Goal: Task Accomplishment & Management: Use online tool/utility

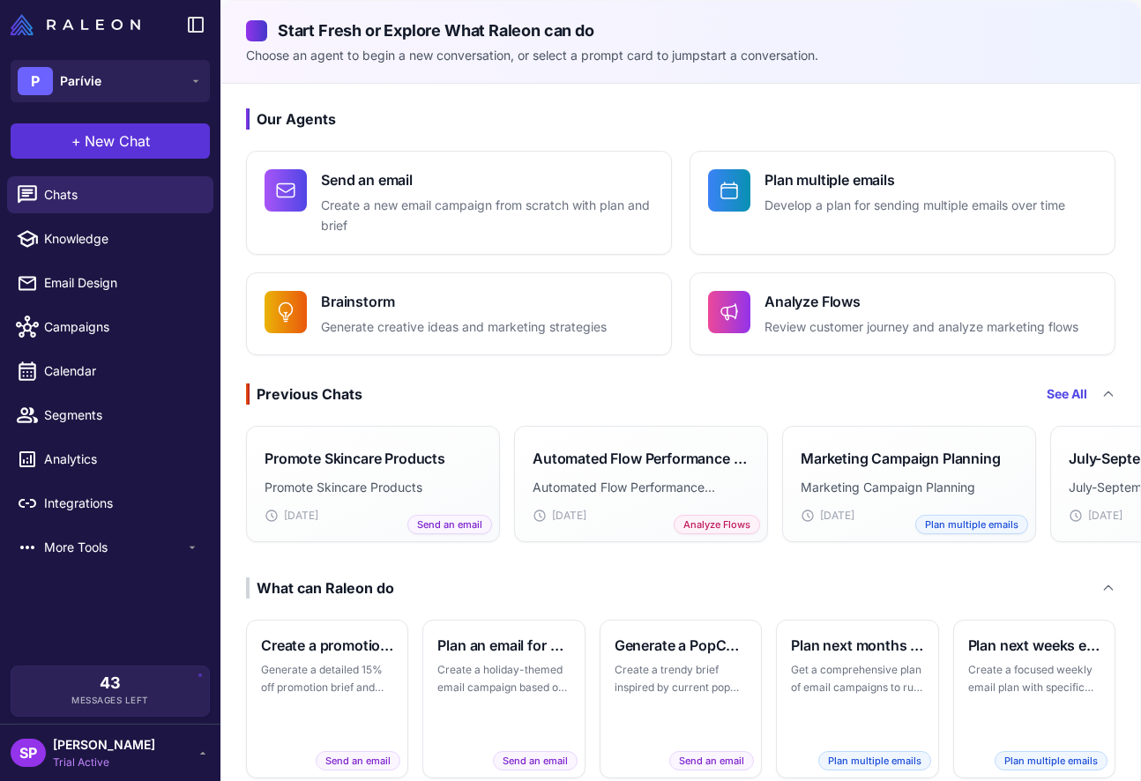
click at [116, 141] on span "New Chat" at bounding box center [117, 141] width 65 height 21
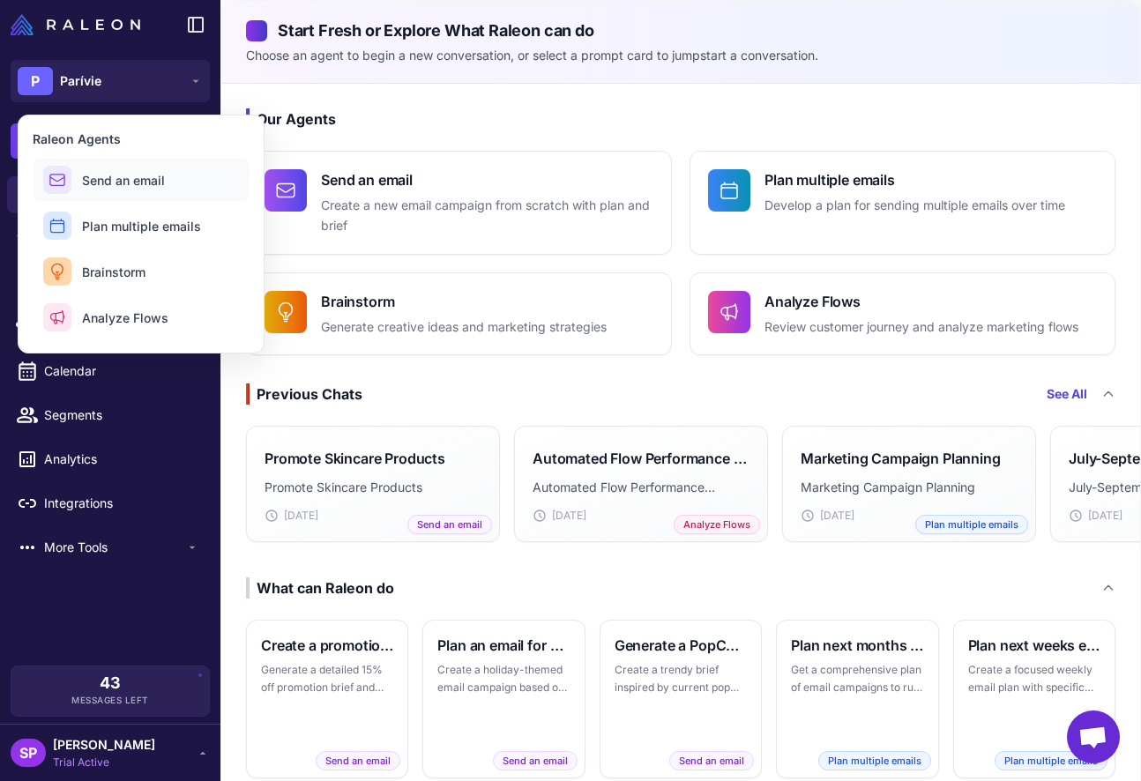
click at [132, 179] on span "Send an email" at bounding box center [123, 180] width 83 height 19
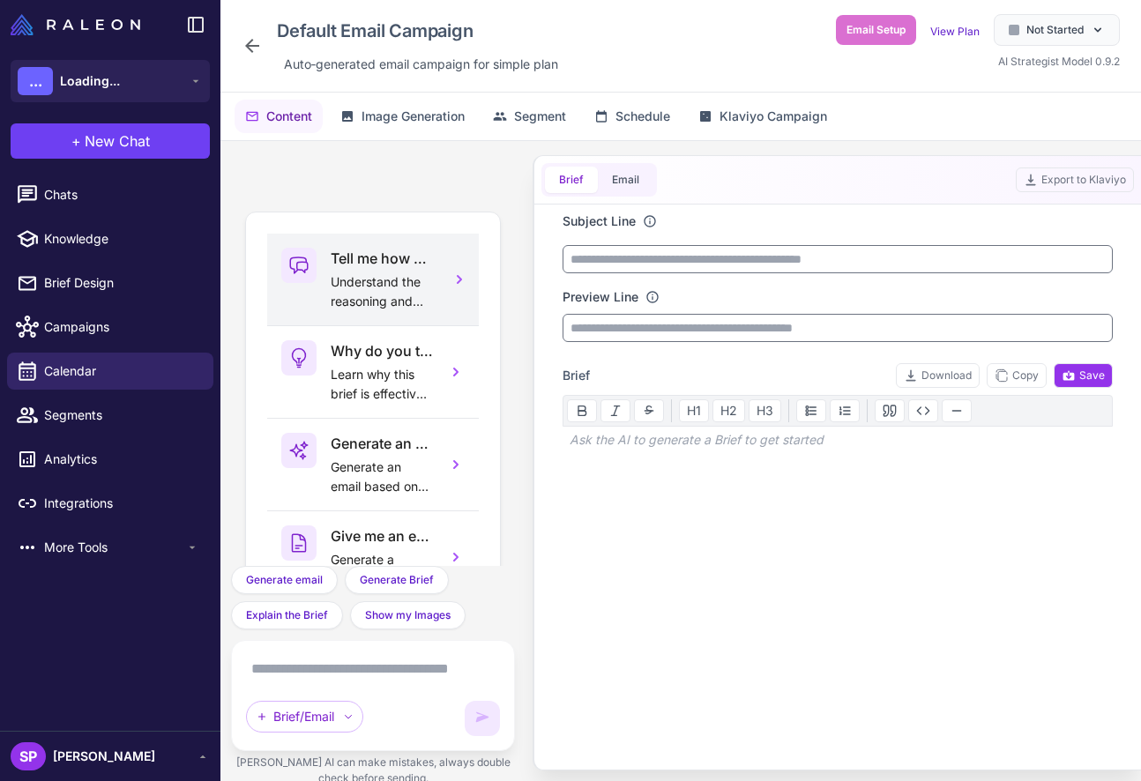
scroll to position [80, 0]
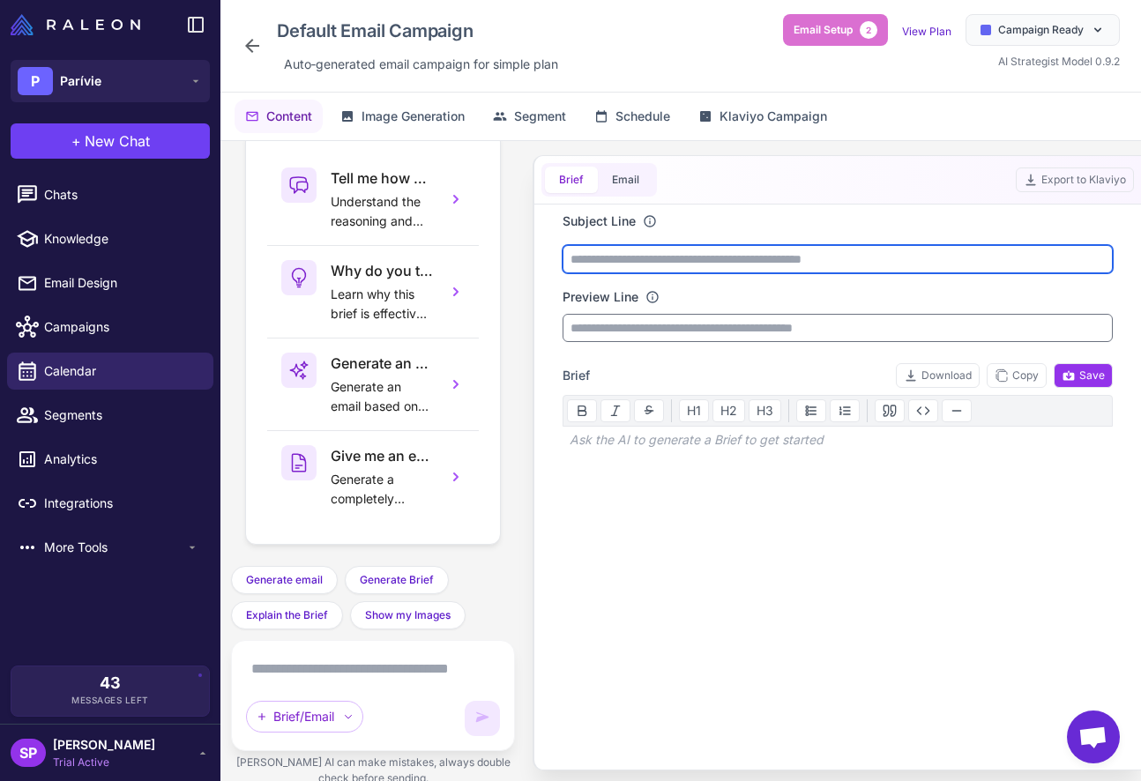
click at [634, 264] on input "text" at bounding box center [838, 259] width 550 height 28
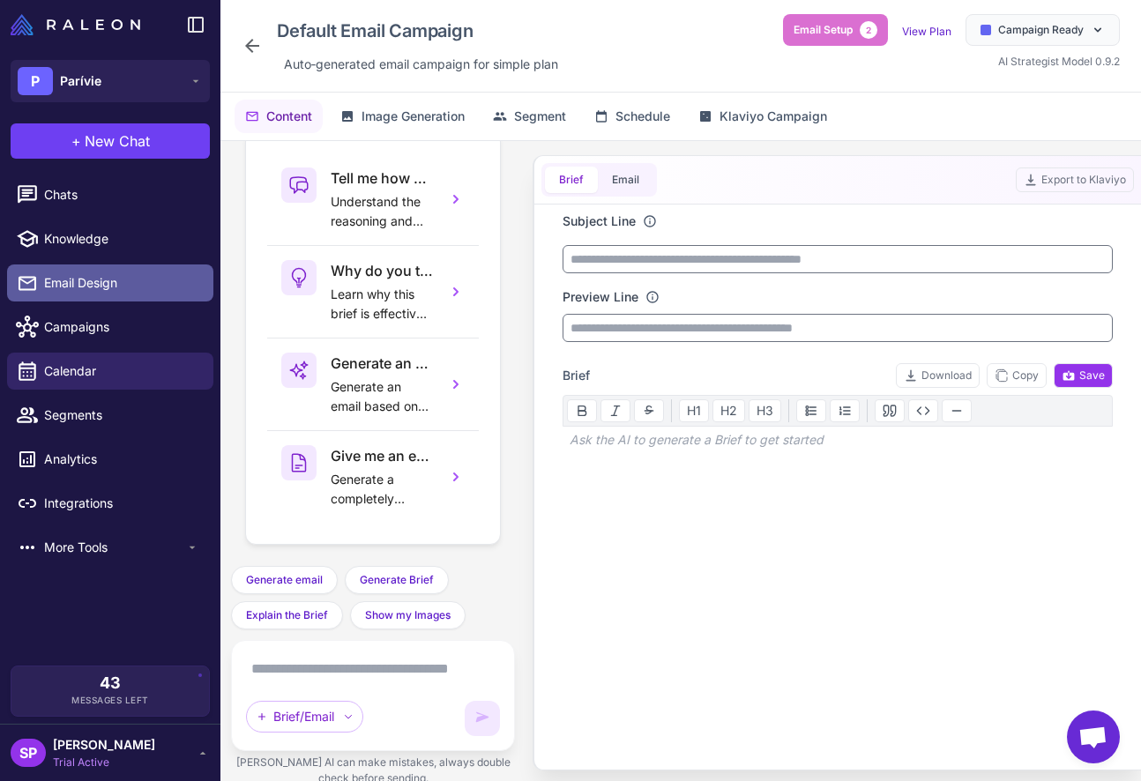
click at [91, 274] on span "Email Design" at bounding box center [121, 282] width 155 height 19
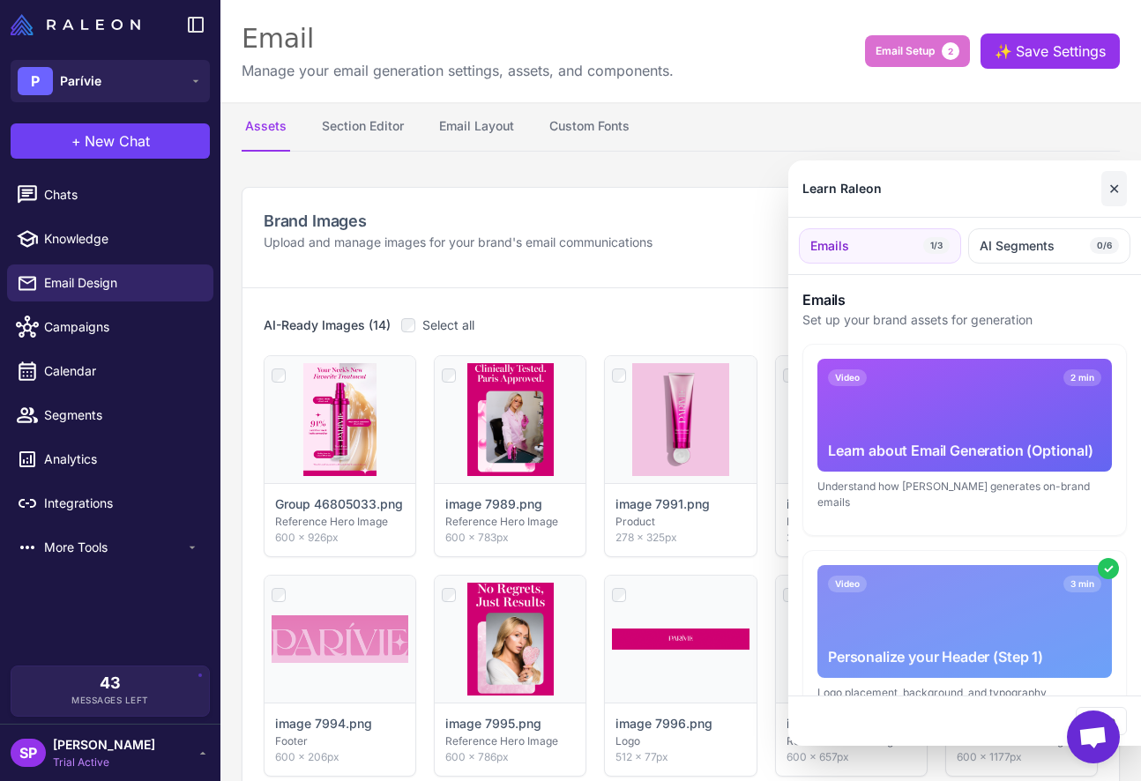
click at [1116, 183] on button "✕" at bounding box center [1115, 188] width 26 height 35
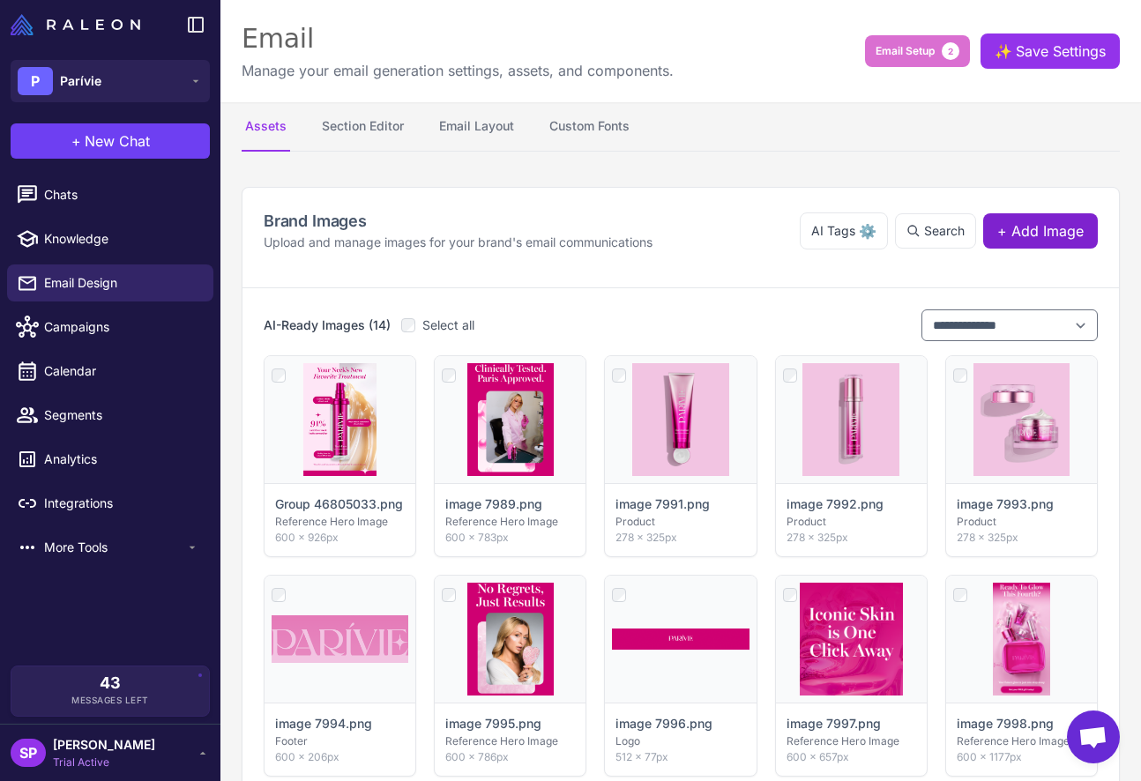
click at [1016, 234] on span "+ Add Image" at bounding box center [1041, 230] width 86 height 21
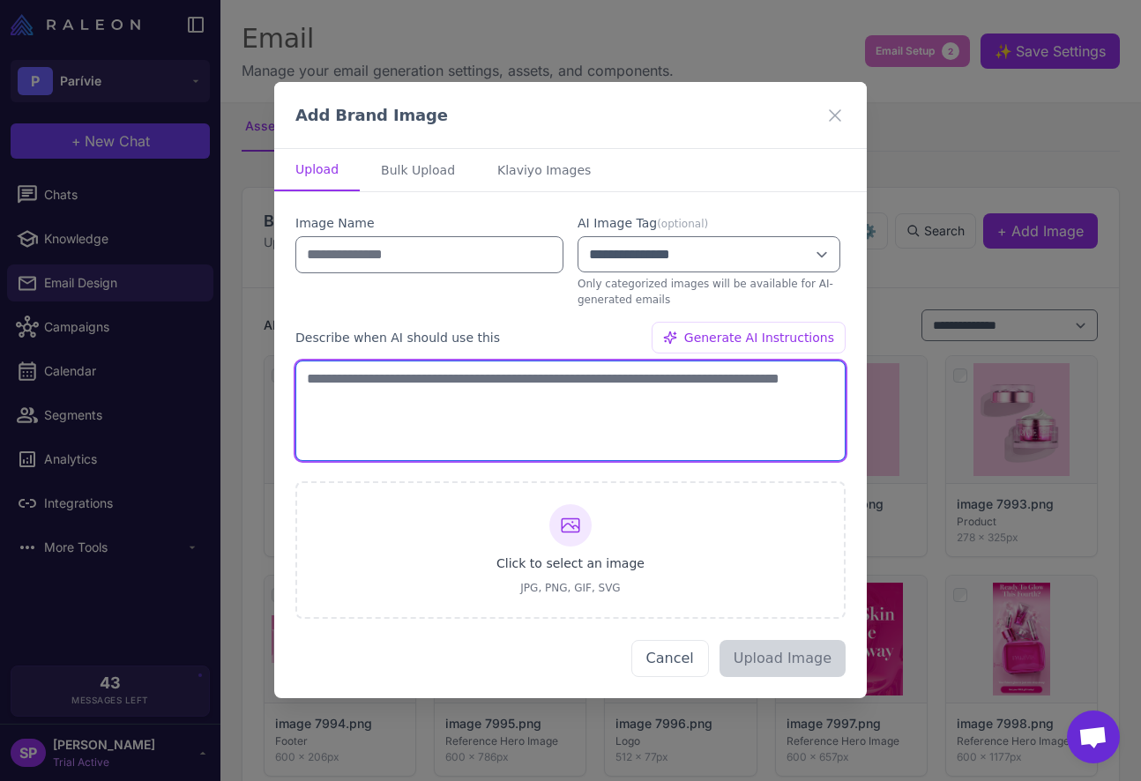
click at [475, 415] on textarea at bounding box center [570, 412] width 550 height 101
type textarea "**********"
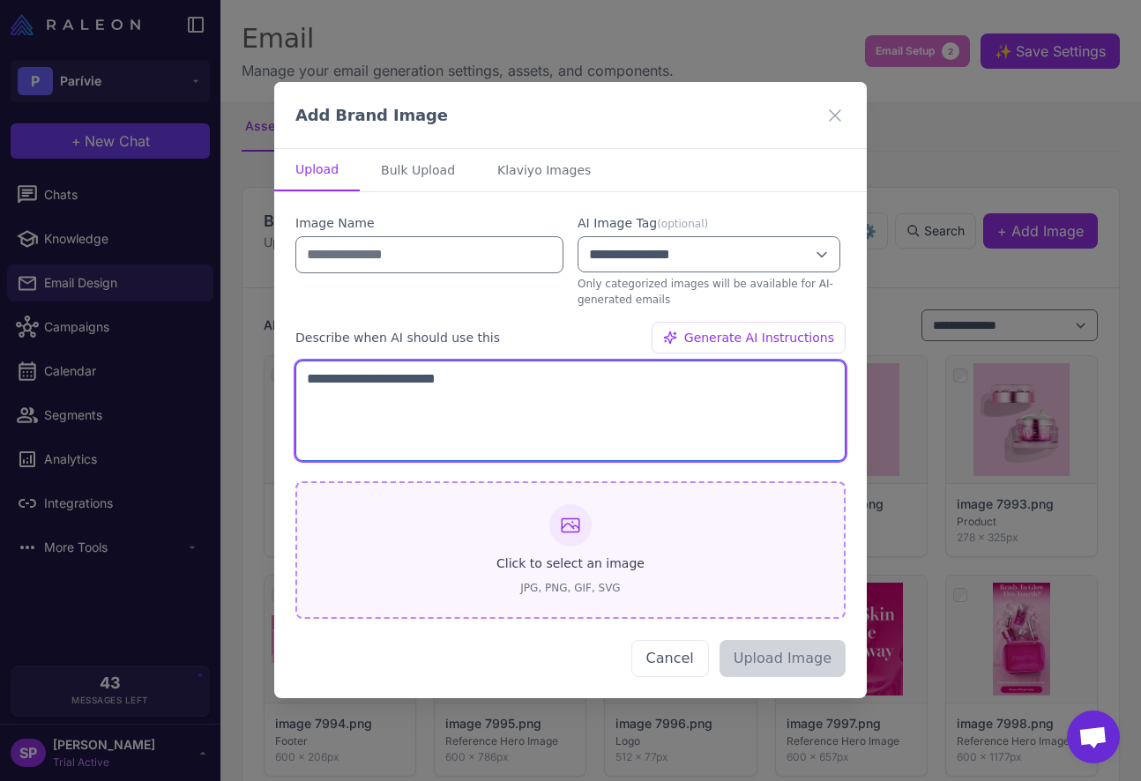
type input "**********"
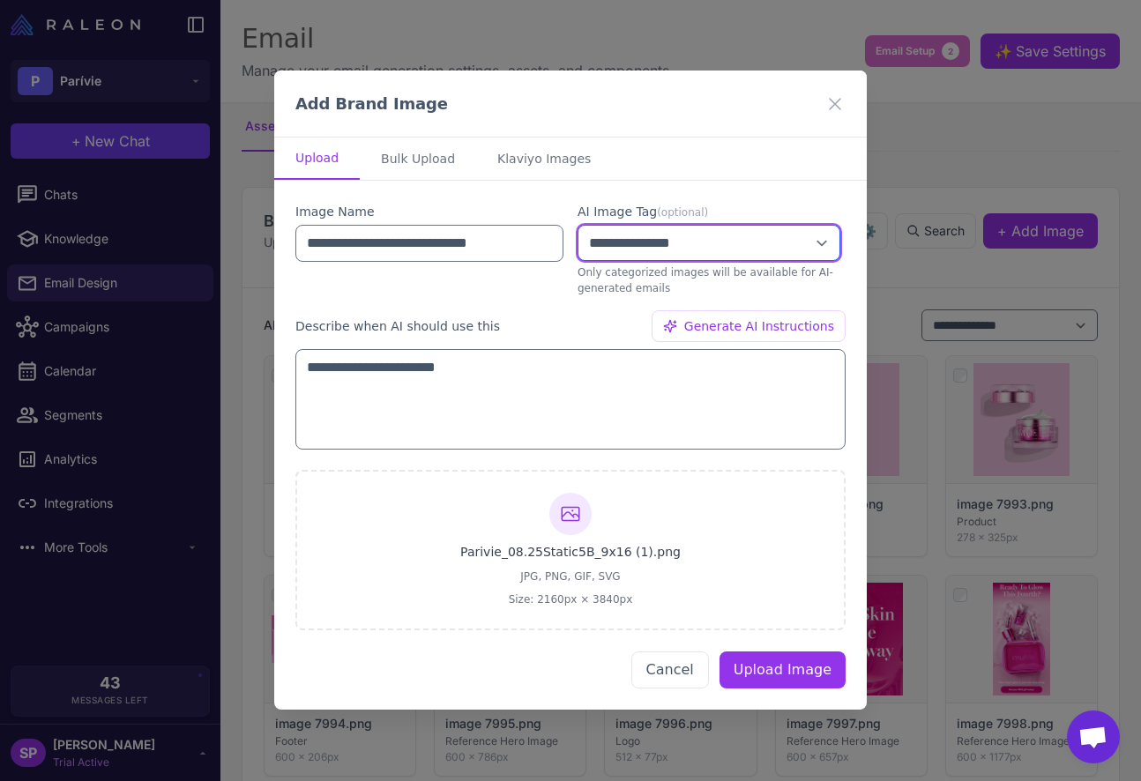
click at [799, 243] on select "**********" at bounding box center [709, 243] width 263 height 36
select select "**********"
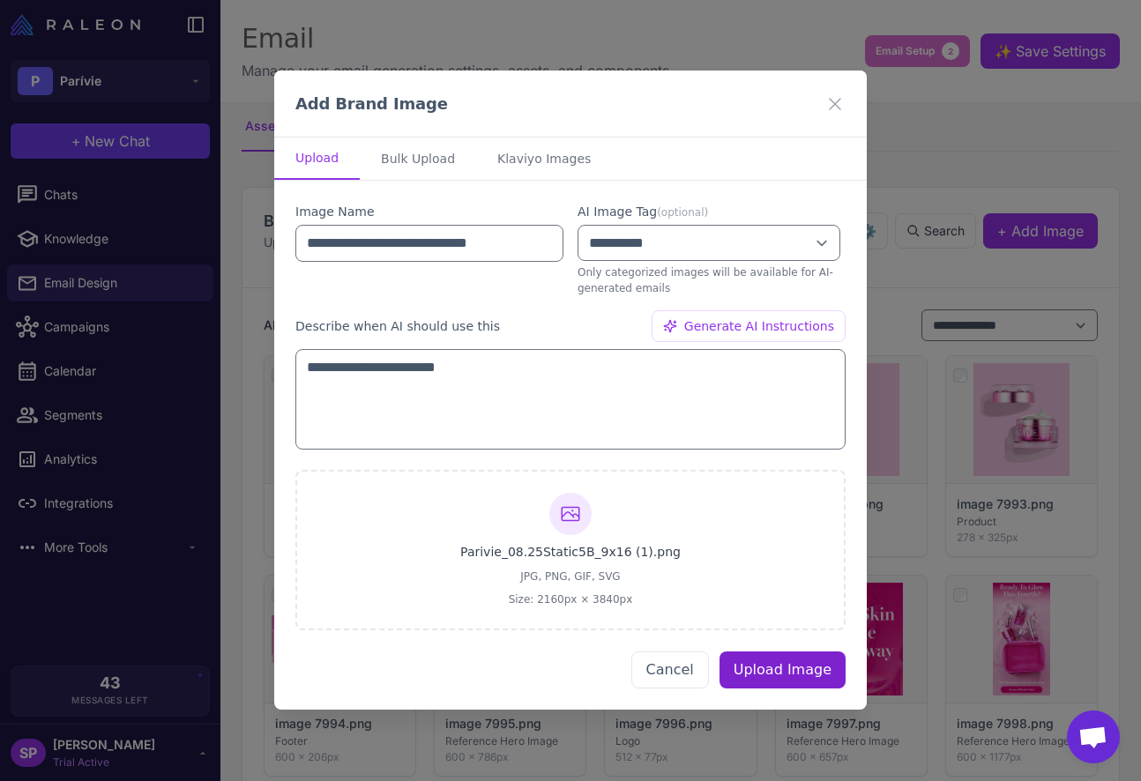
click at [796, 664] on button "Upload Image" at bounding box center [783, 671] width 126 height 37
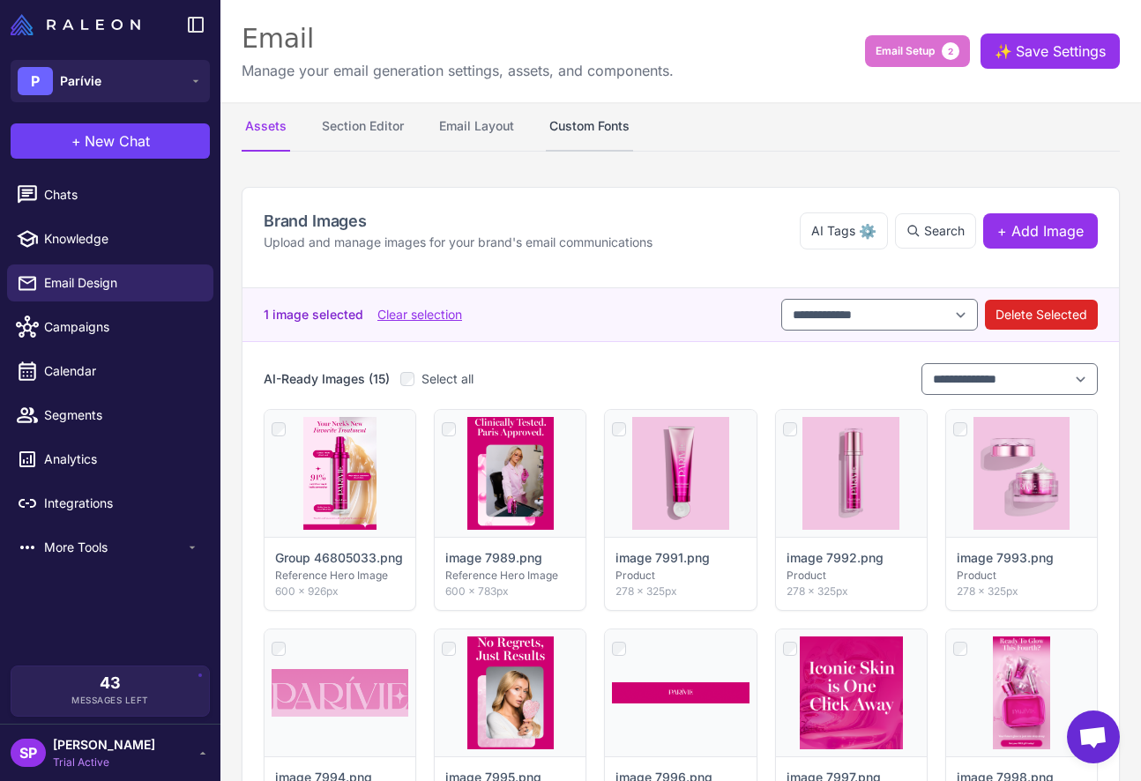
click at [618, 138] on button "Custom Fonts" at bounding box center [589, 126] width 87 height 49
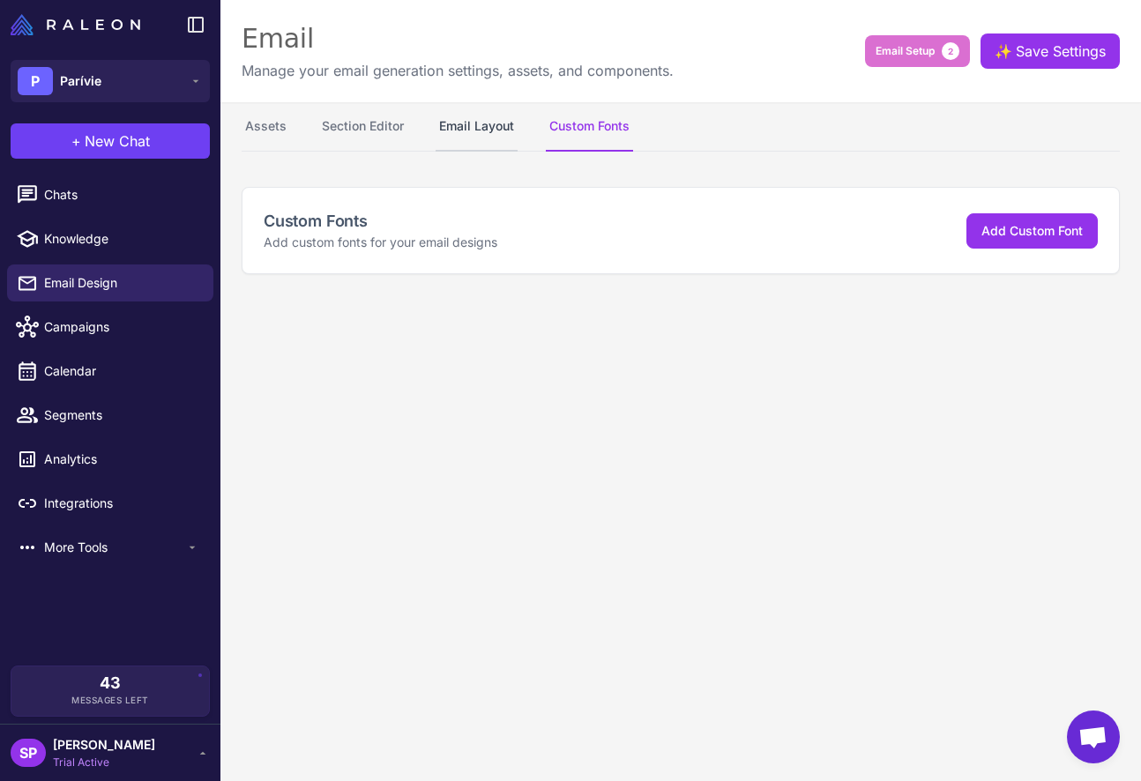
click at [501, 120] on button "Email Layout" at bounding box center [477, 126] width 82 height 49
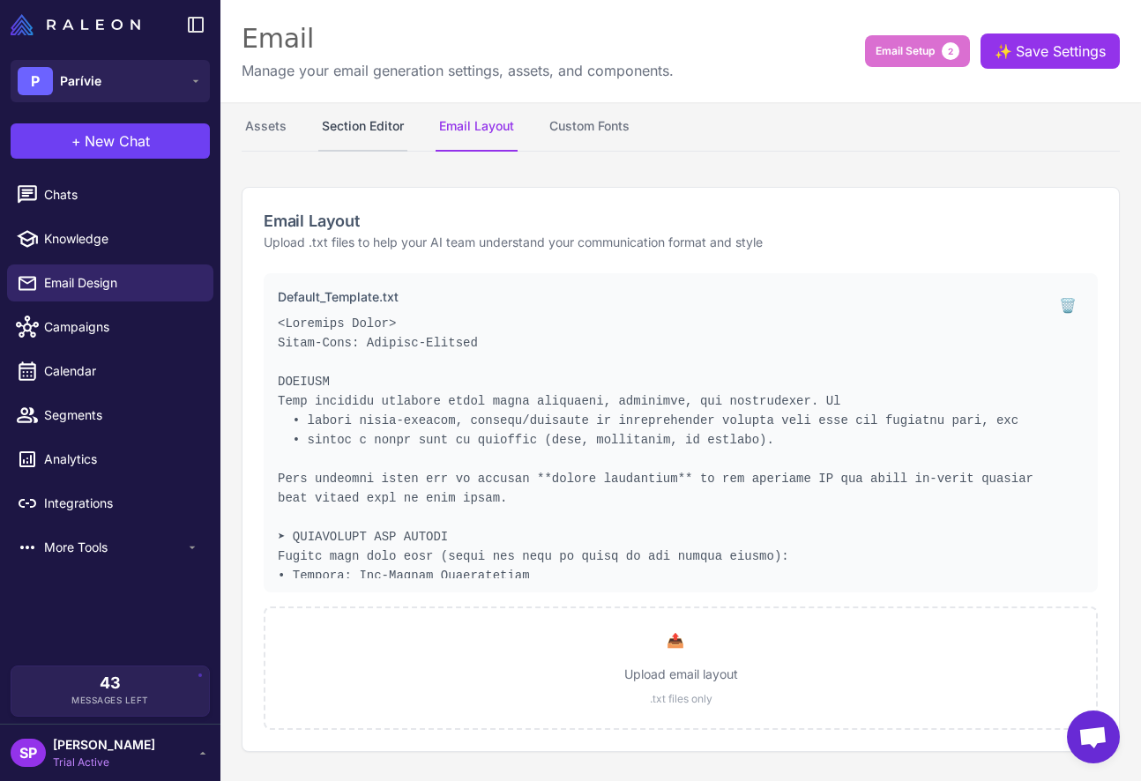
click at [392, 134] on button "Section Editor" at bounding box center [362, 126] width 89 height 49
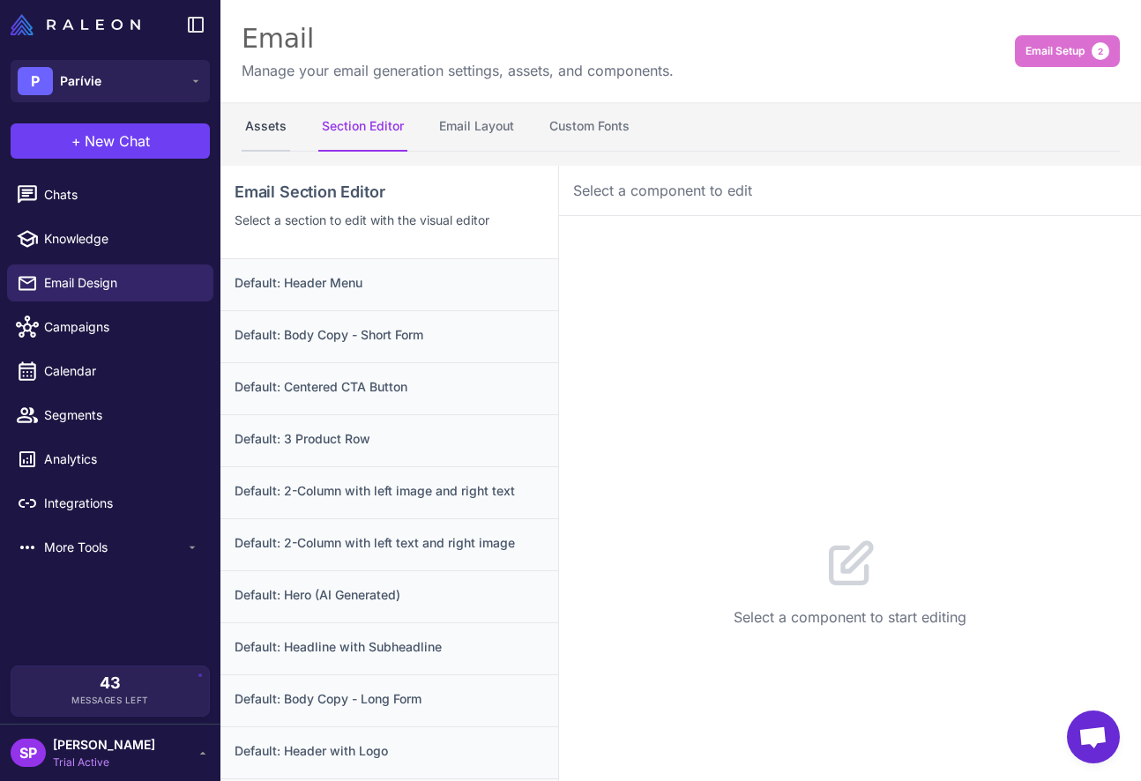
click at [260, 127] on button "Assets" at bounding box center [266, 126] width 49 height 49
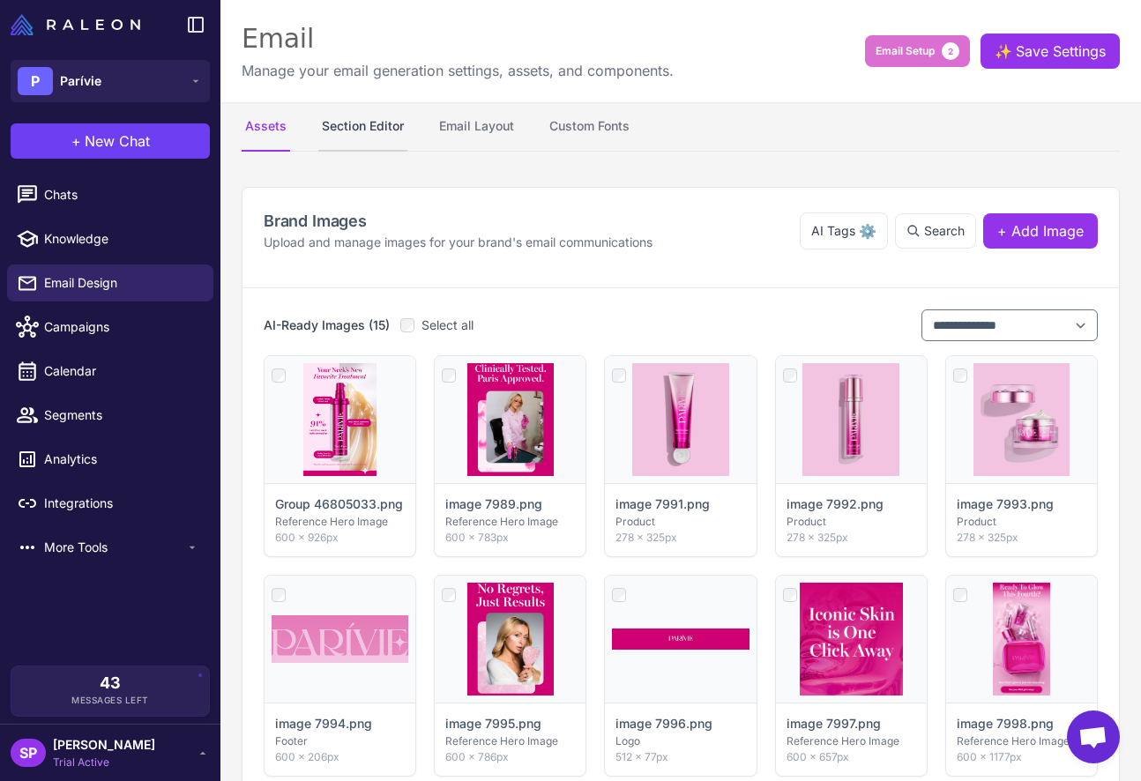
click at [370, 132] on button "Section Editor" at bounding box center [362, 126] width 89 height 49
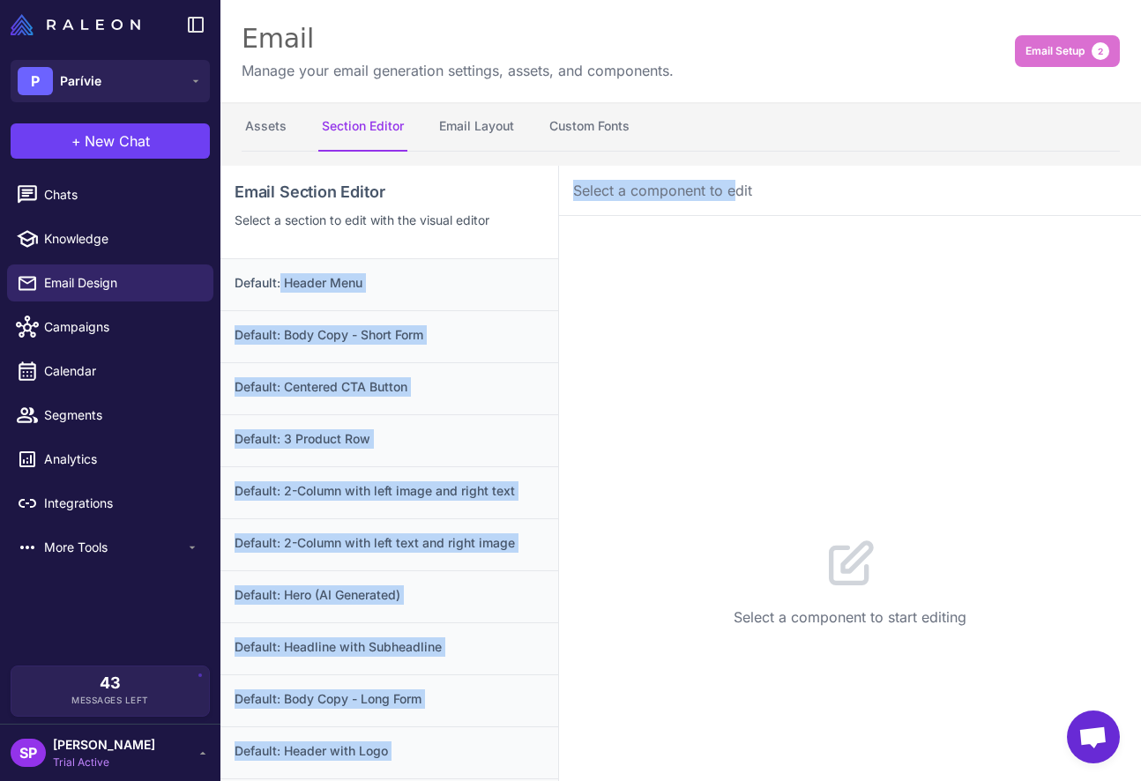
drag, startPoint x: 280, startPoint y: 285, endPoint x: 727, endPoint y: 202, distance: 453.9
click at [727, 202] on div "Email Section Editor Select a section to edit with the visual editor Default: H…" at bounding box center [680, 556] width 921 height 781
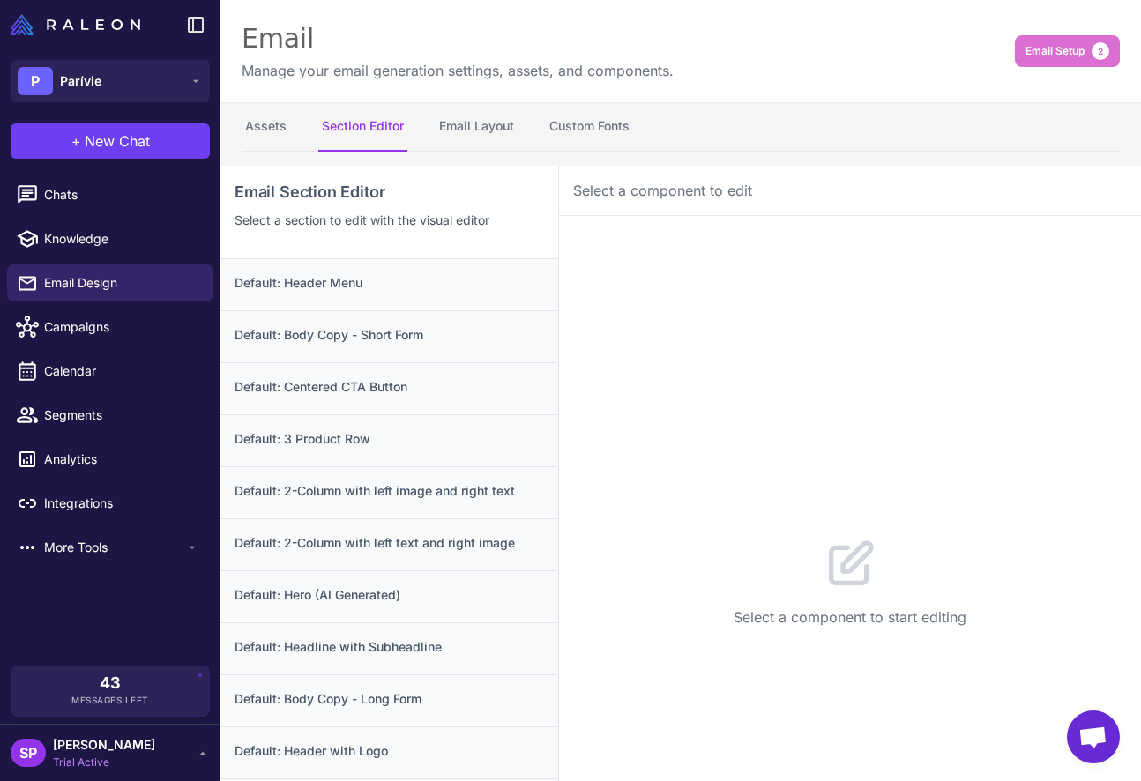
click at [643, 339] on div "Select a component to start editing" at bounding box center [850, 581] width 582 height 731
click at [853, 564] on icon at bounding box center [852, 562] width 40 height 40
click at [354, 310] on div "Default: Header Menu" at bounding box center [389, 336] width 338 height 52
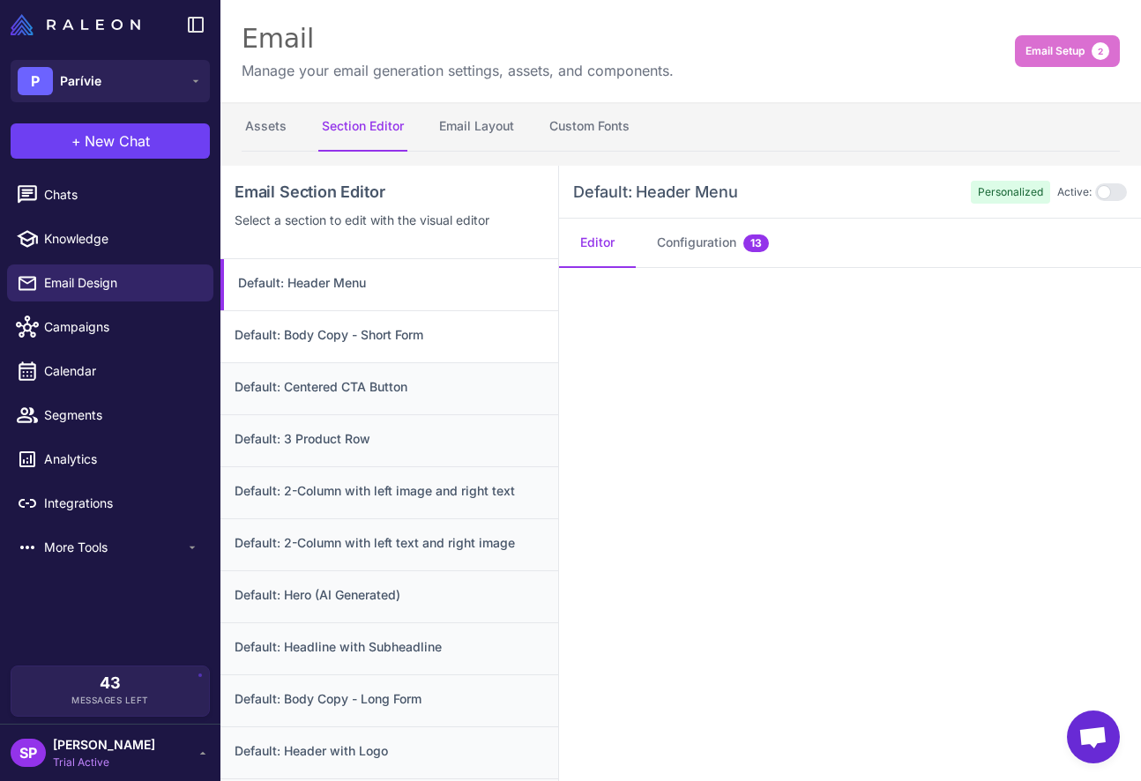
click at [377, 326] on h3 "Default: Body Copy - Short Form" at bounding box center [390, 334] width 310 height 19
click at [348, 392] on h3 "Default: Centered CTA Button" at bounding box center [390, 386] width 310 height 19
click at [318, 310] on div "Default: Header Menu" at bounding box center [389, 336] width 338 height 52
click at [340, 467] on div "Default: 3 Product Row" at bounding box center [389, 493] width 338 height 52
click at [346, 519] on div "Default: 2-Column with left image and right text" at bounding box center [389, 545] width 338 height 52
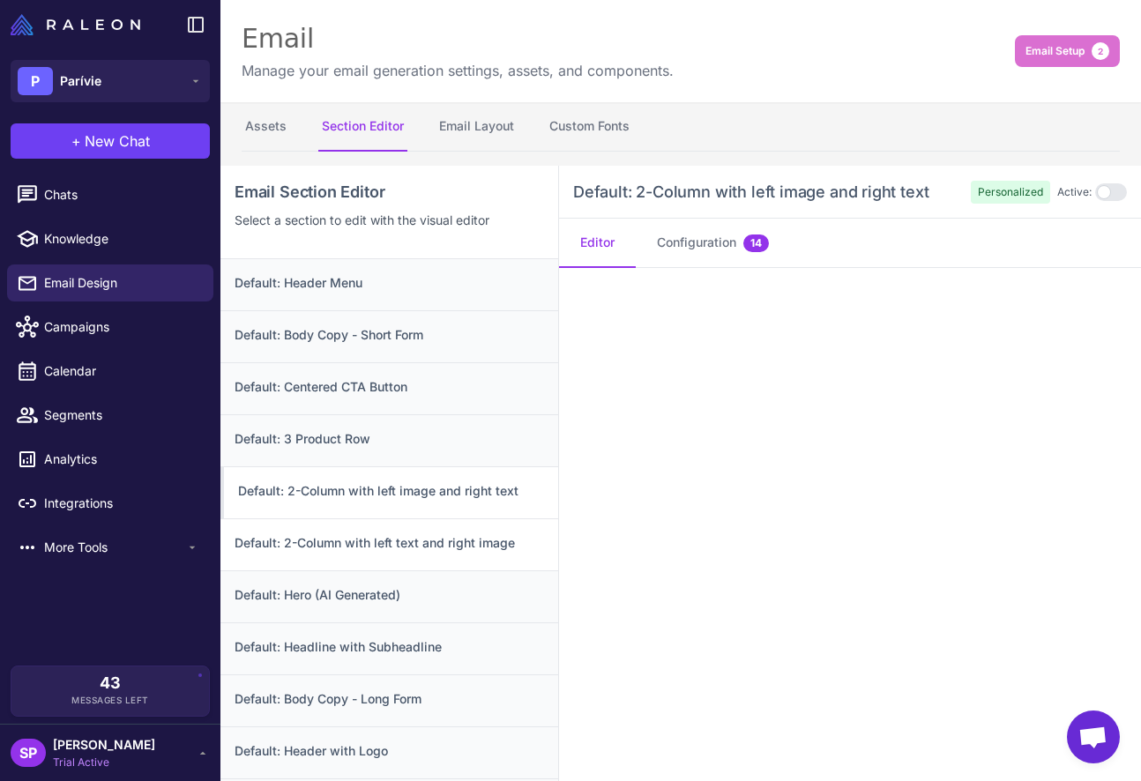
click at [360, 571] on div "Default: 2-Column with left text and right image" at bounding box center [389, 597] width 338 height 52
click at [361, 588] on h3 "Default: Hero (AI Generated)" at bounding box center [390, 595] width 310 height 19
click at [355, 675] on div "Default: Headline with Subheadline" at bounding box center [389, 701] width 338 height 52
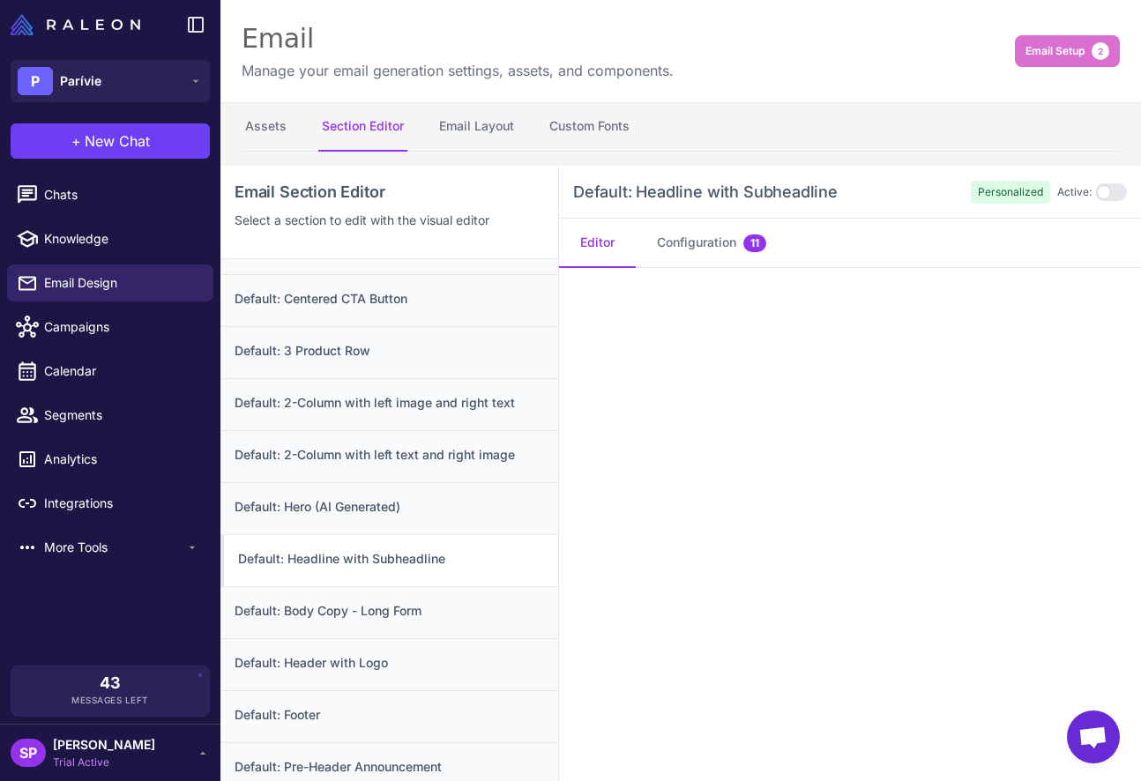
scroll to position [139, 0]
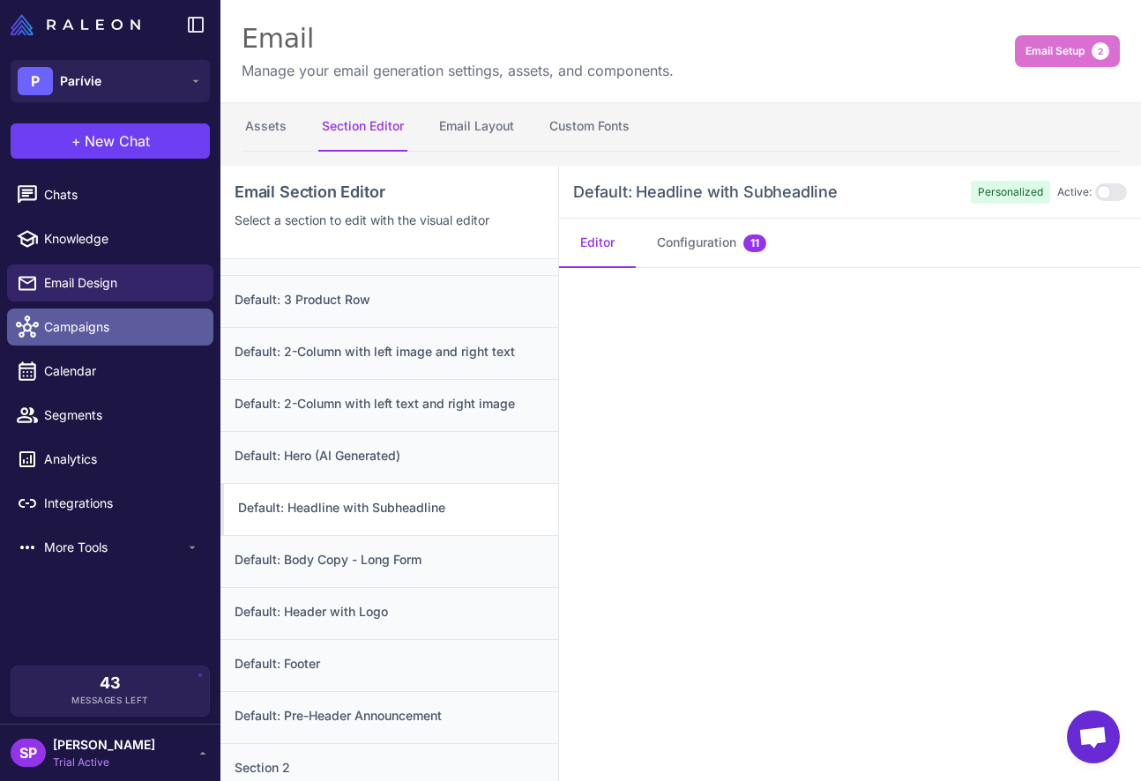
click at [106, 326] on span "Campaigns" at bounding box center [121, 327] width 155 height 19
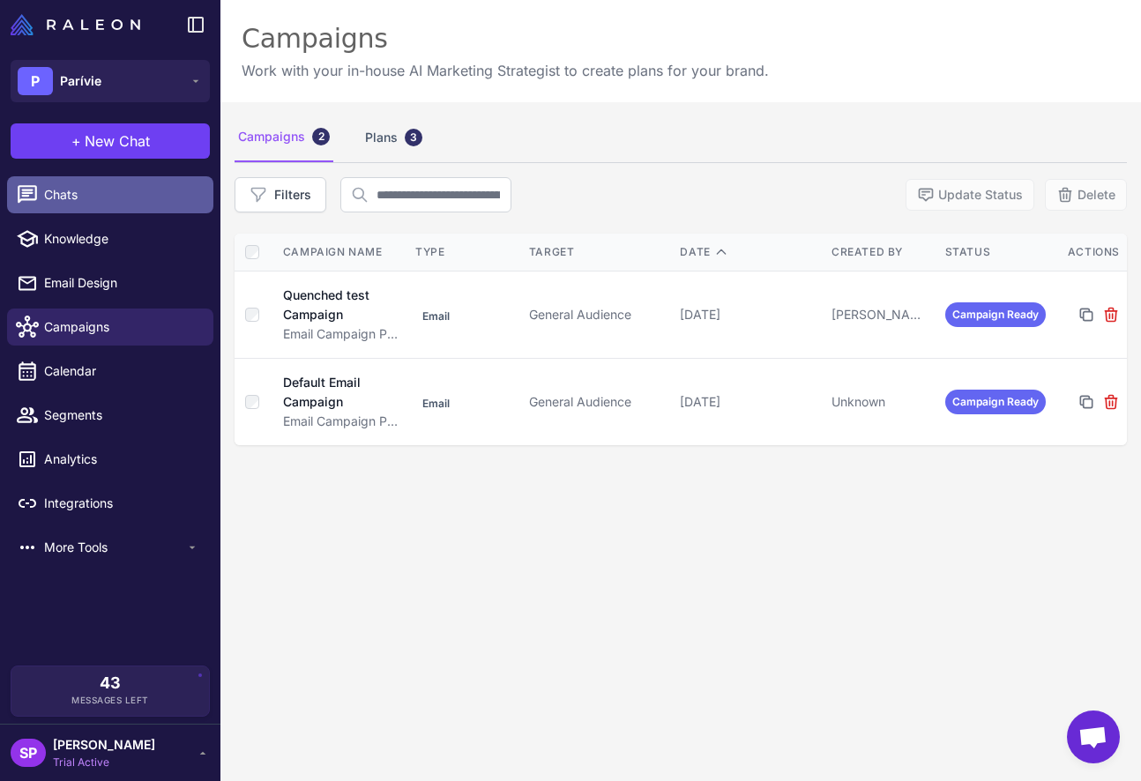
click at [51, 201] on span "Chats" at bounding box center [121, 194] width 155 height 19
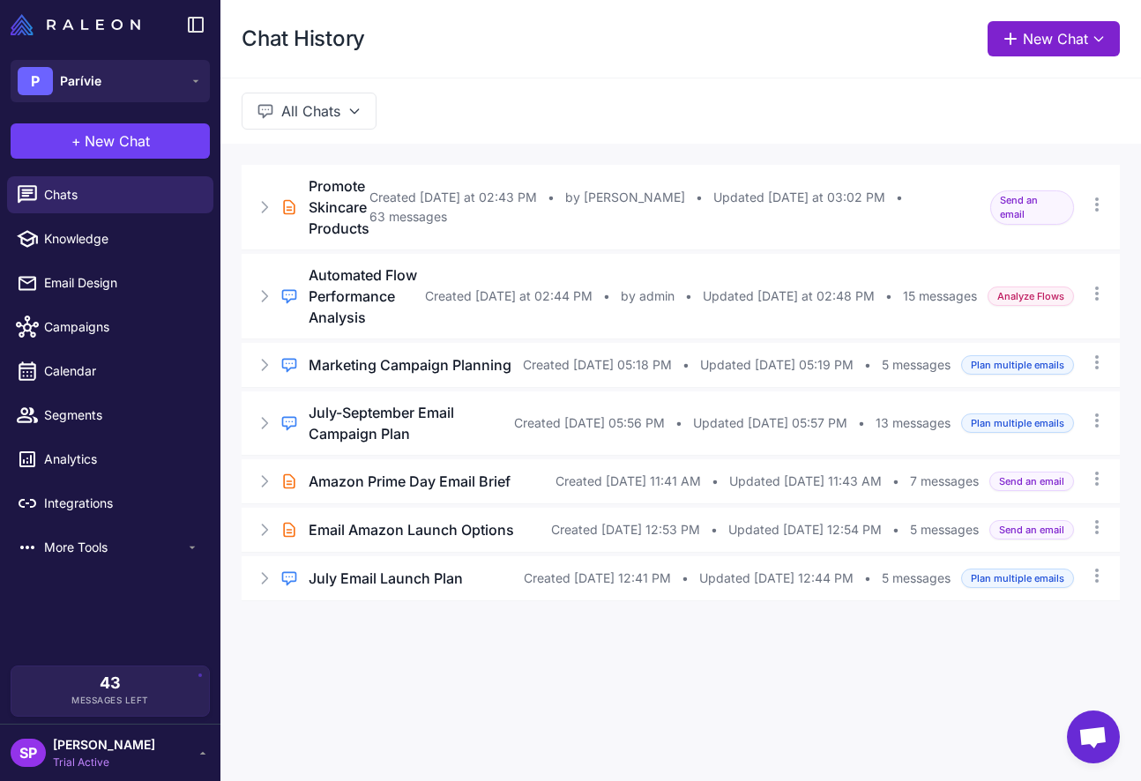
click at [1046, 40] on button "New Chat" at bounding box center [1054, 38] width 132 height 35
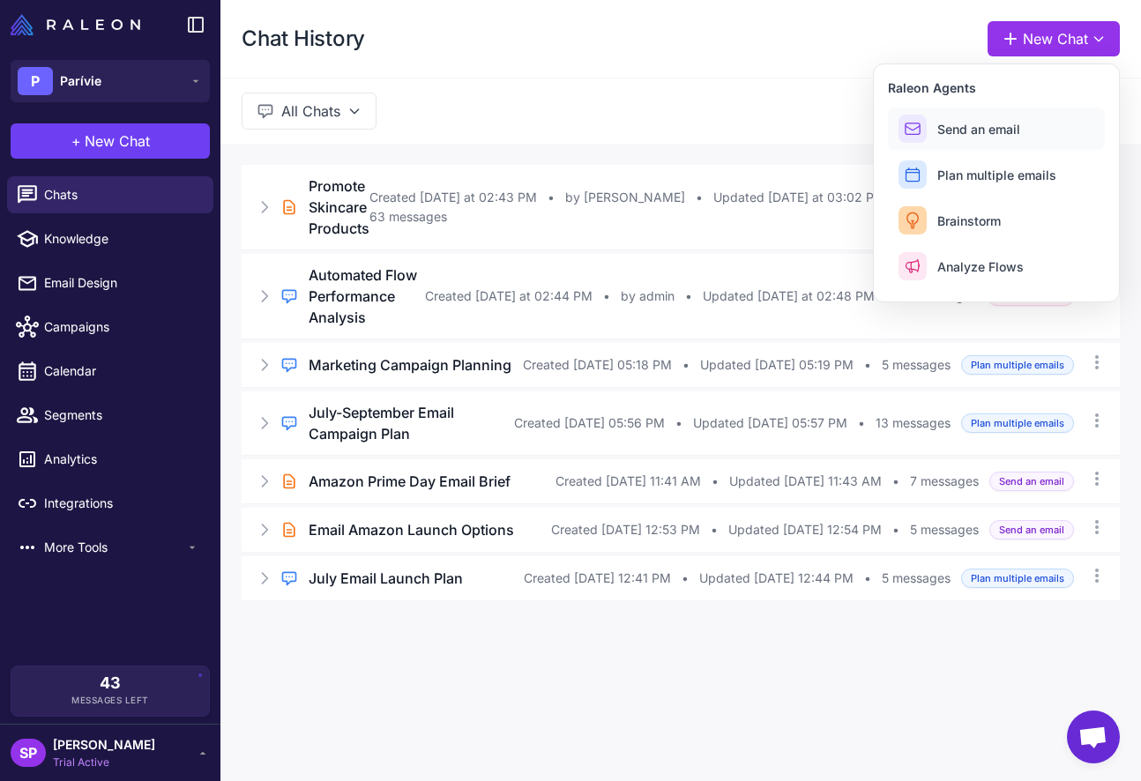
click at [980, 123] on span "Send an email" at bounding box center [979, 129] width 83 height 19
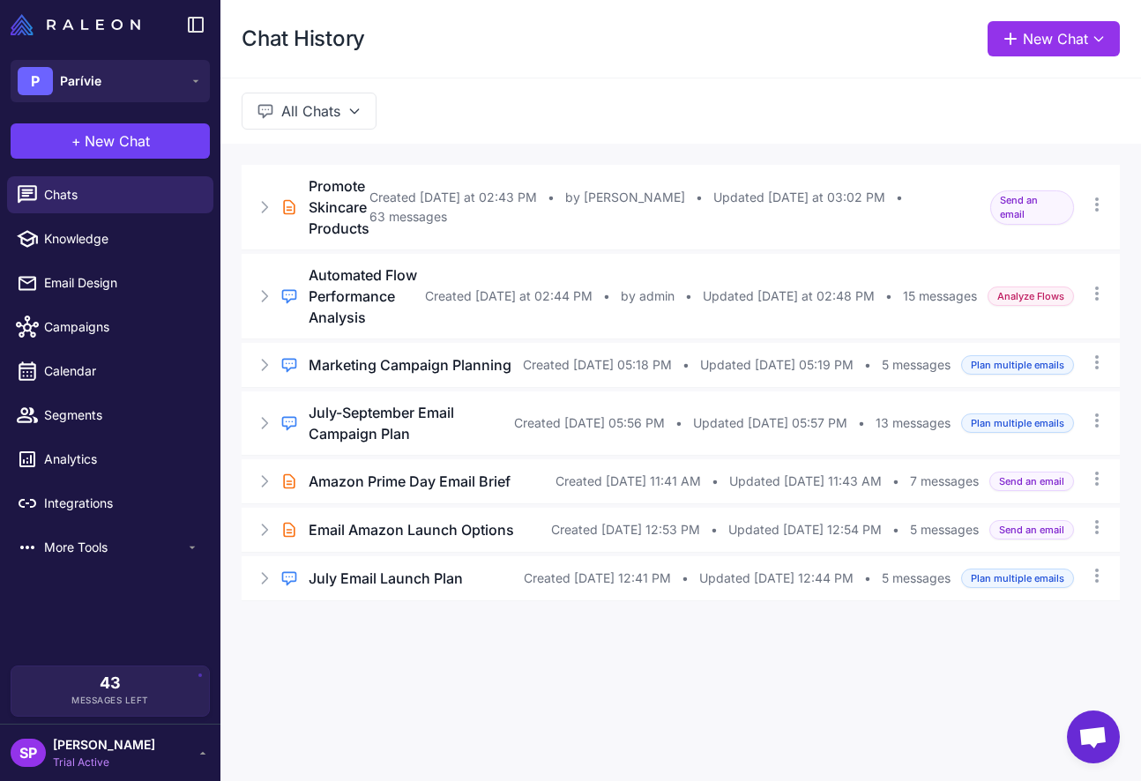
click at [1035, 60] on div "Chat History New Chat" at bounding box center [680, 39] width 921 height 78
click at [1027, 37] on button "New Chat" at bounding box center [1054, 38] width 132 height 35
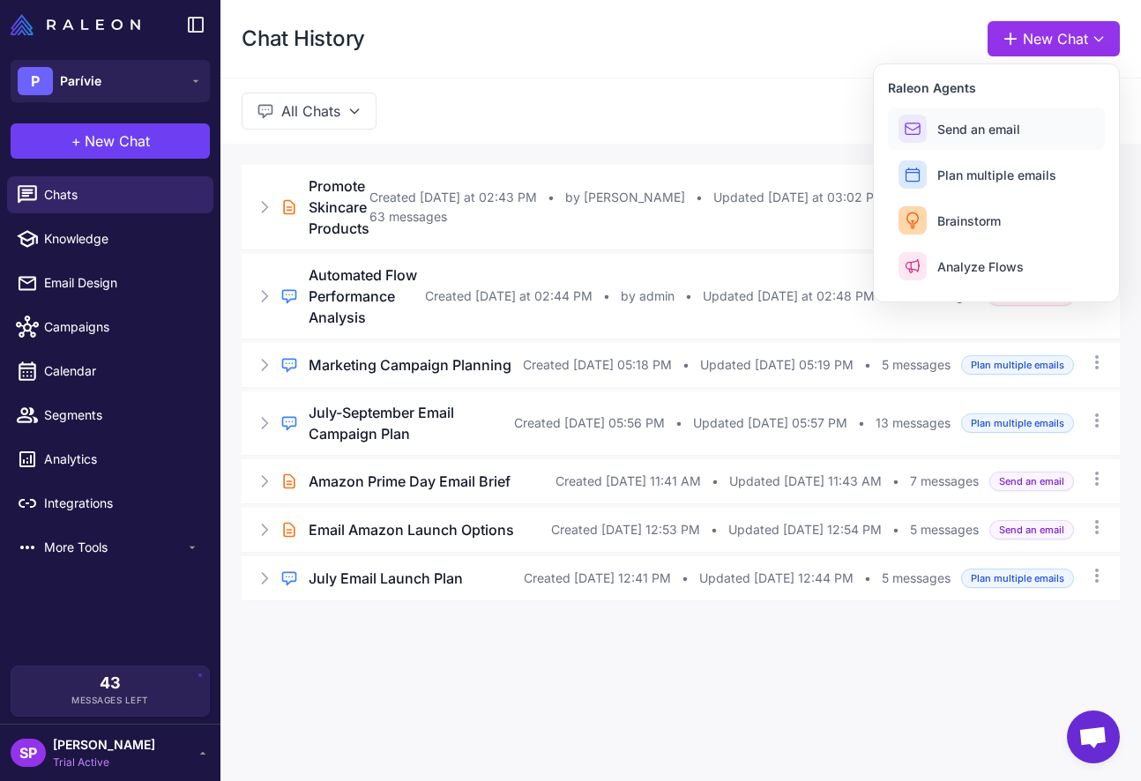
click at [979, 121] on span "Send an email" at bounding box center [979, 129] width 83 height 19
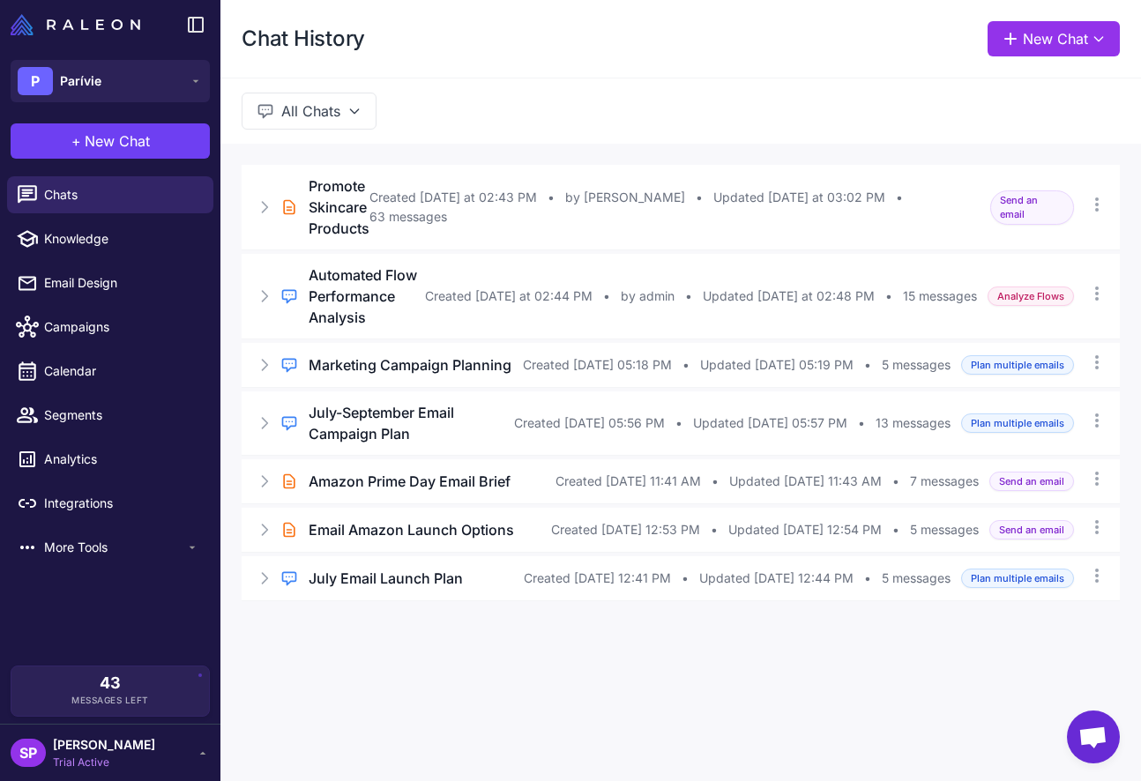
click at [310, 121] on button "All Chats" at bounding box center [309, 111] width 135 height 37
click at [680, 110] on div "All Chats All Chats My Chats Brief Chats" at bounding box center [680, 111] width 921 height 66
click at [1014, 49] on button "New Chat" at bounding box center [1054, 38] width 132 height 35
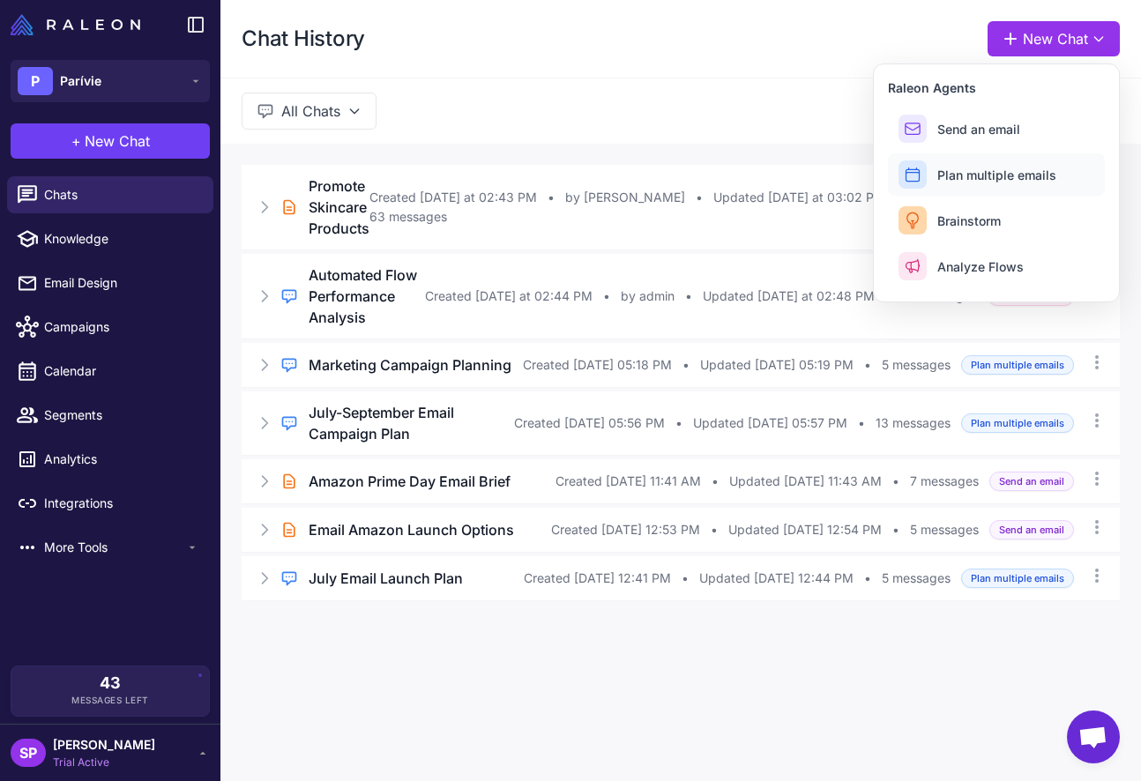
click at [1022, 199] on button "Plan multiple emails" at bounding box center [996, 220] width 217 height 42
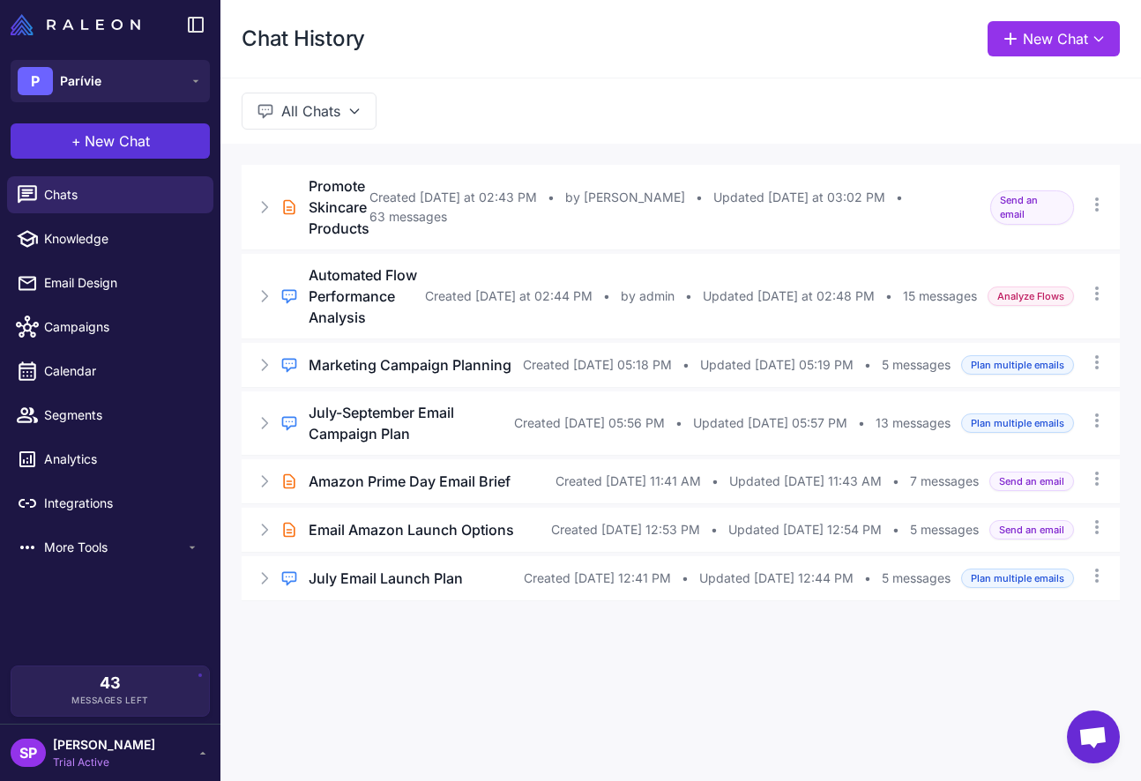
click at [117, 130] on button "+ New Chat" at bounding box center [110, 140] width 199 height 35
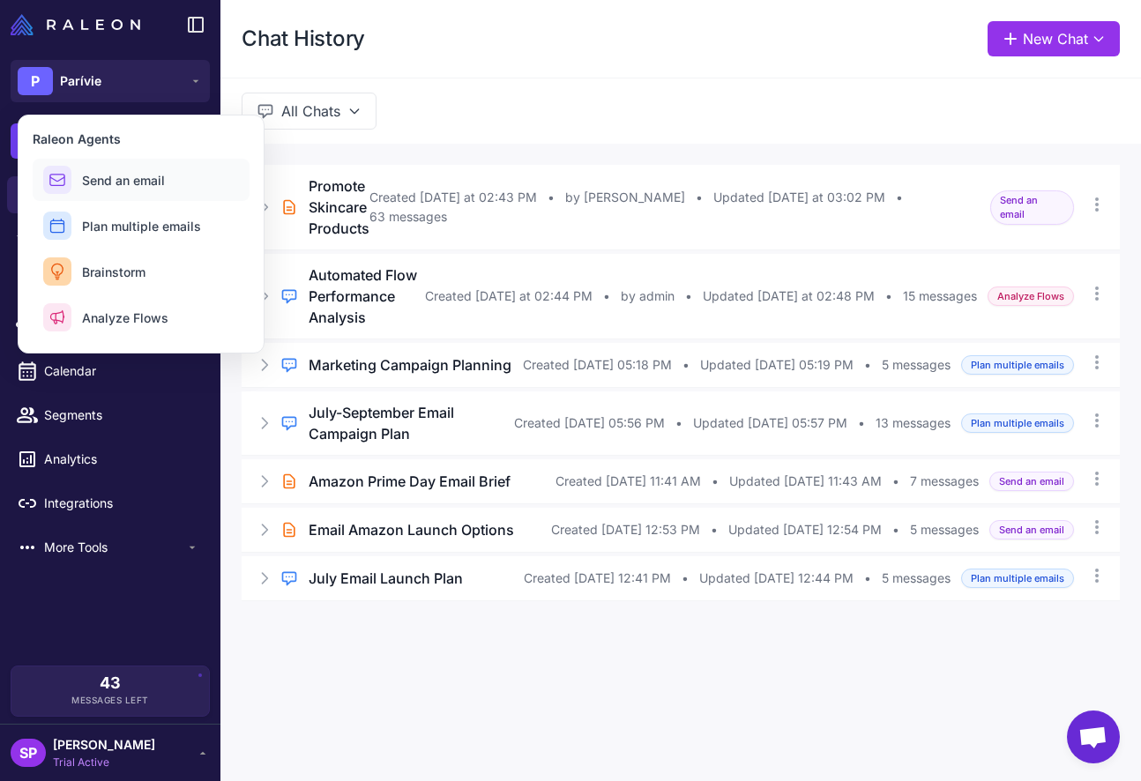
click at [123, 178] on span "Send an email" at bounding box center [123, 180] width 83 height 19
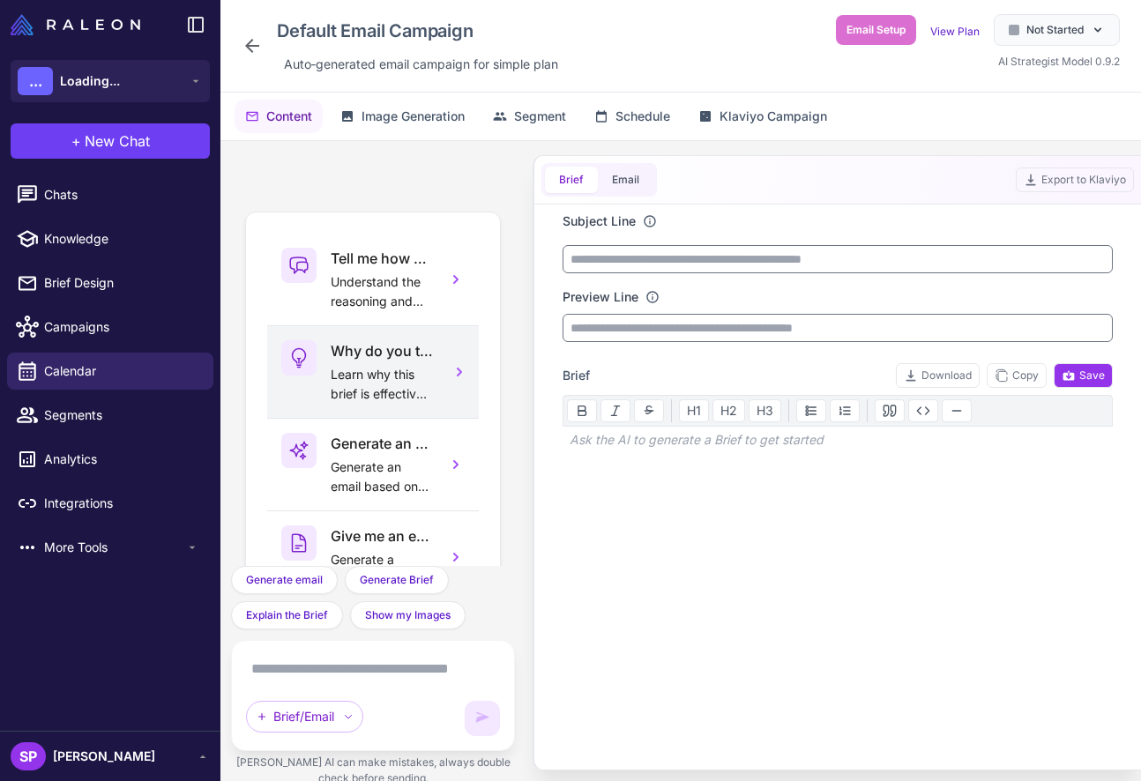
scroll to position [80, 0]
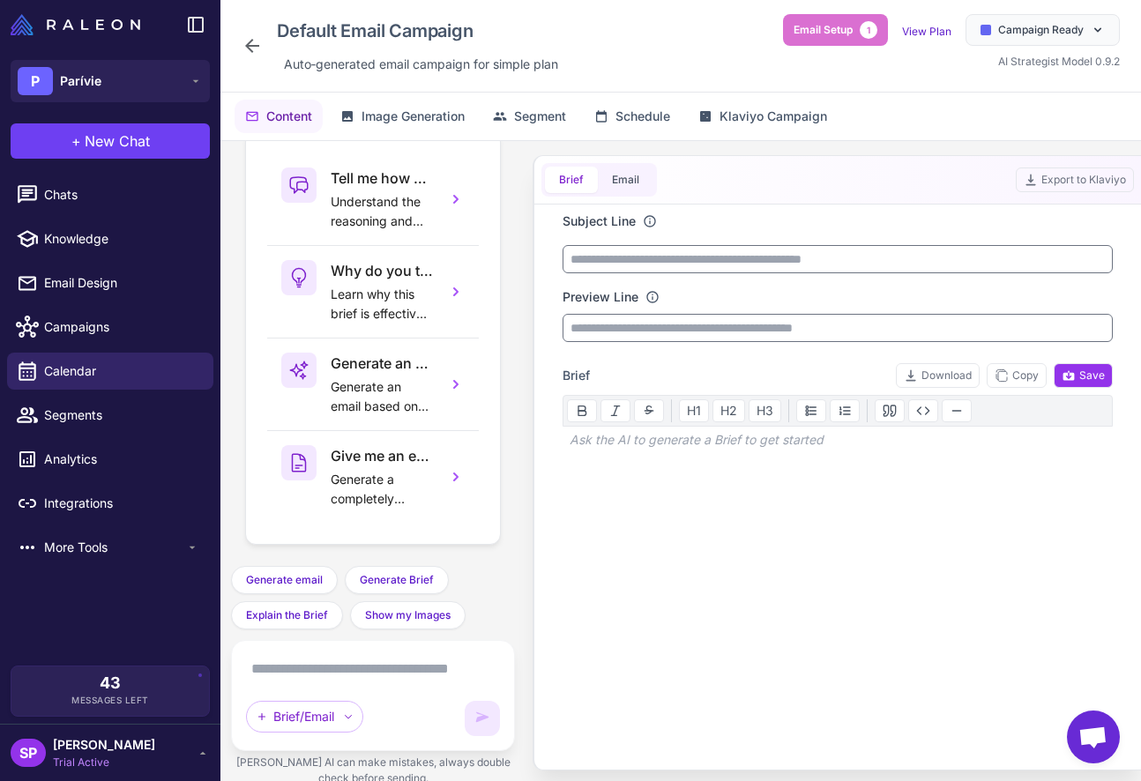
click at [353, 676] on textarea at bounding box center [373, 669] width 254 height 28
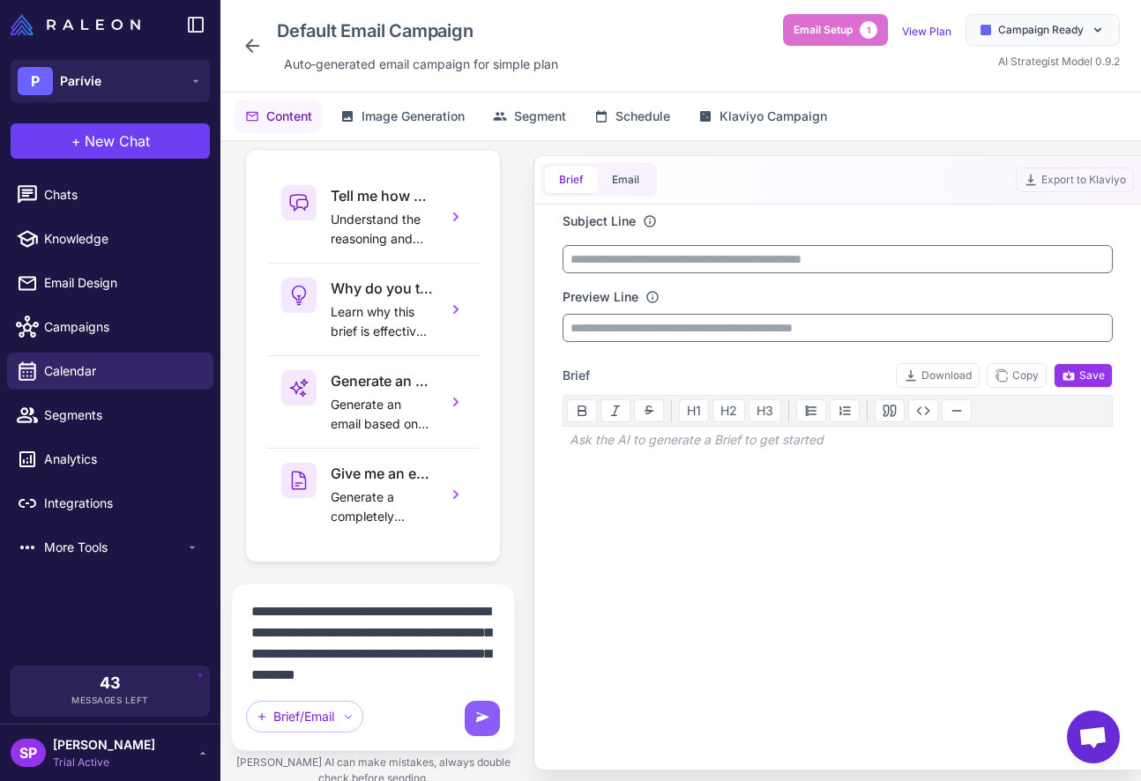
scroll to position [22, 0]
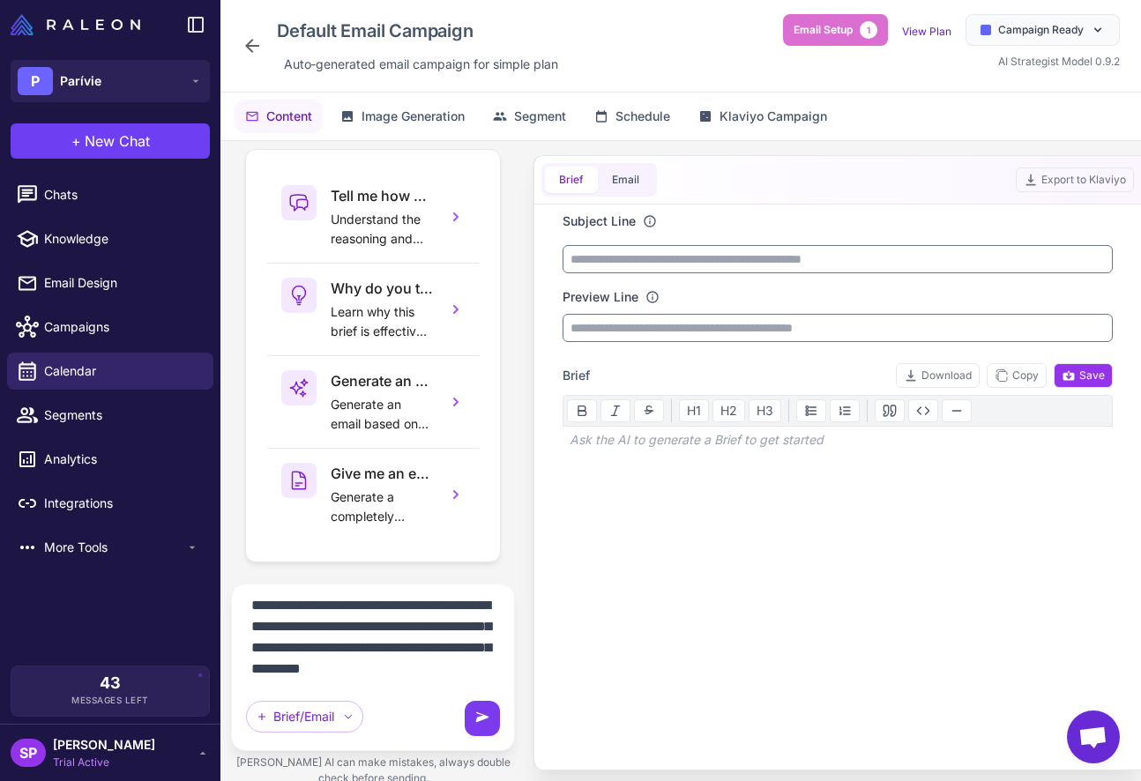
type textarea "**********"
click at [488, 711] on icon at bounding box center [483, 719] width 18 height 18
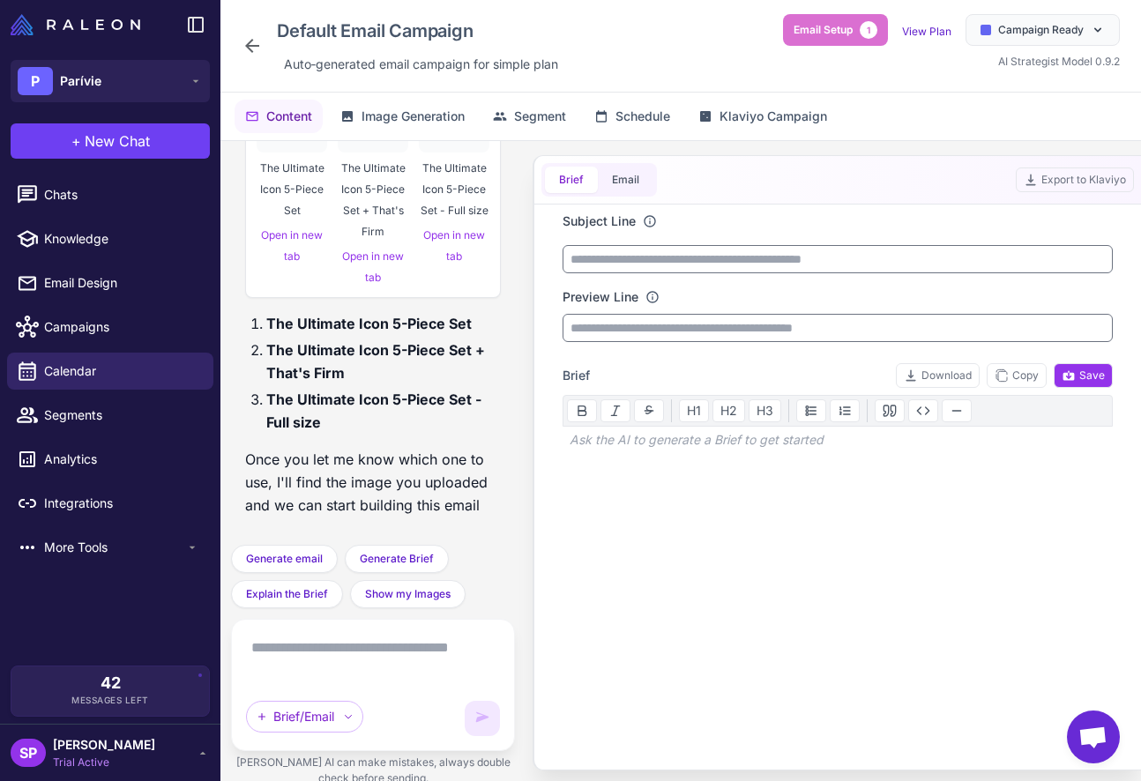
scroll to position [1170, 0]
click at [332, 675] on textarea at bounding box center [373, 658] width 254 height 49
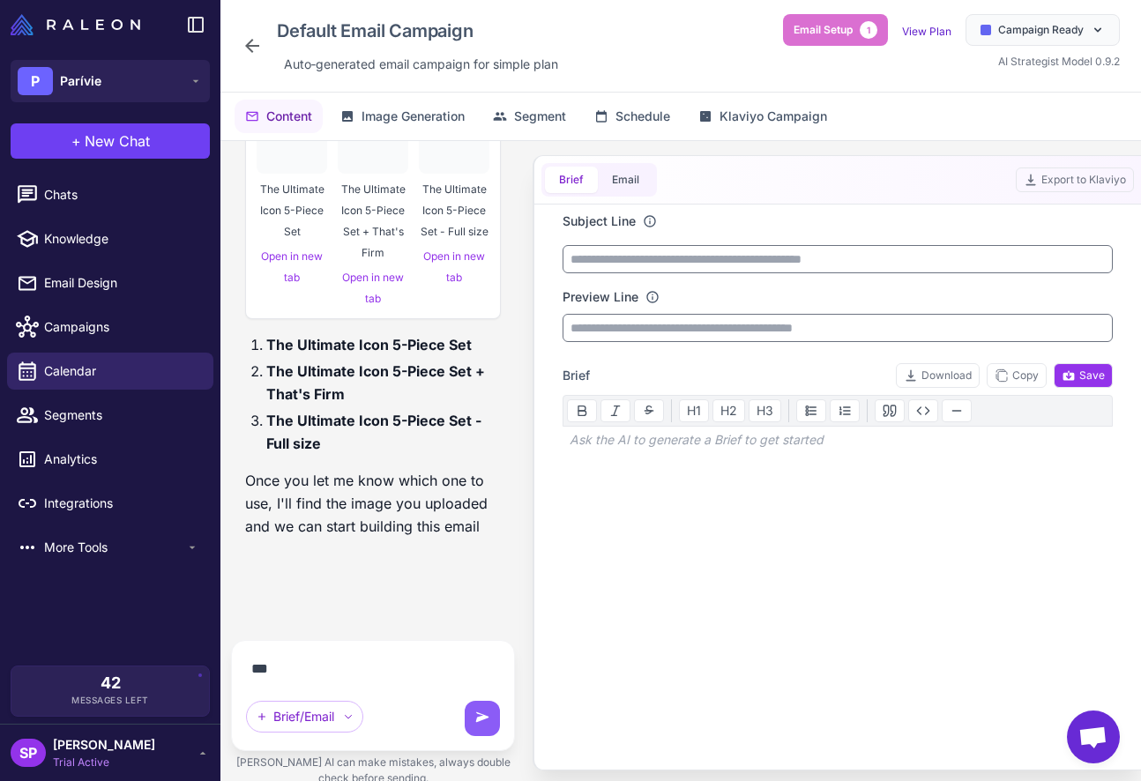
scroll to position [1075, 0]
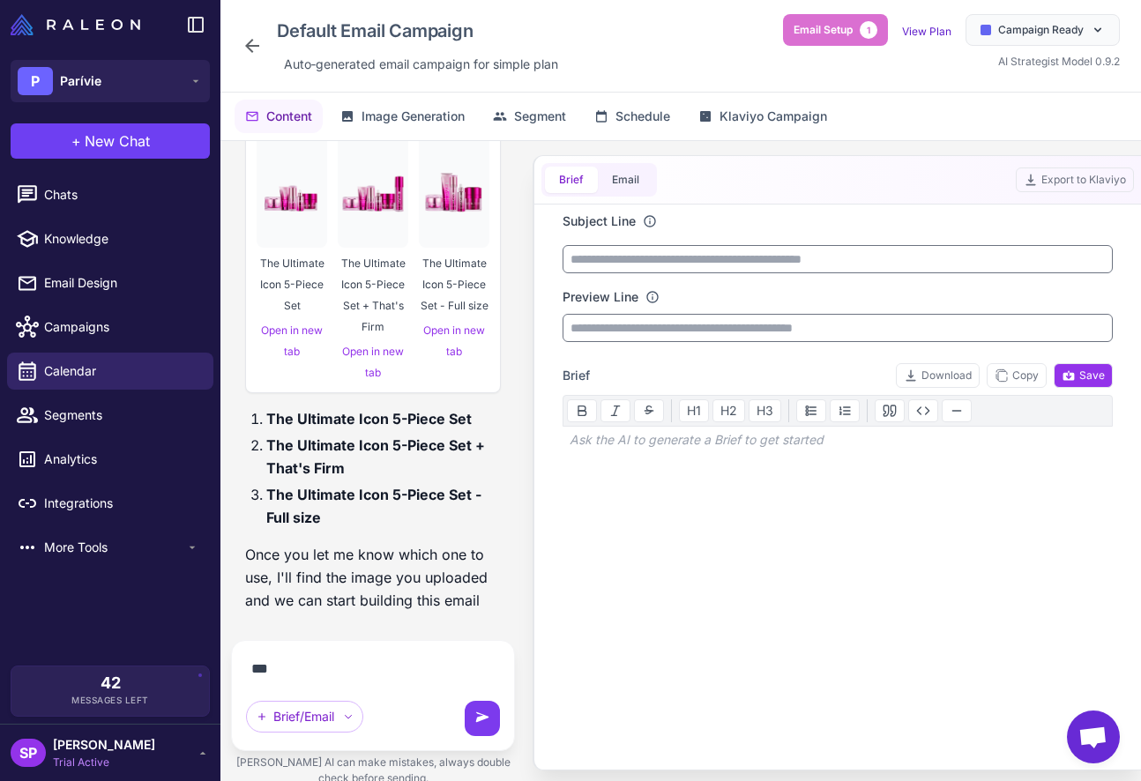
type textarea "**"
click at [477, 727] on icon at bounding box center [483, 719] width 18 height 18
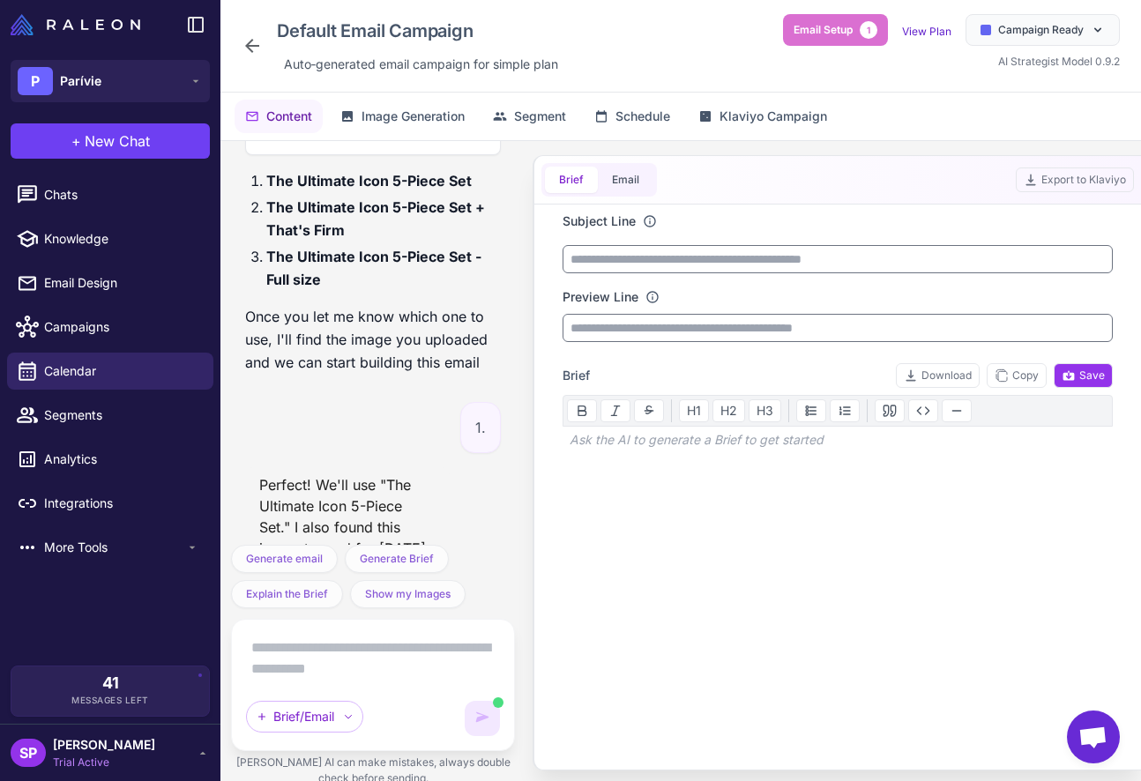
scroll to position [1798, 0]
